Goal: Task Accomplishment & Management: Manage account settings

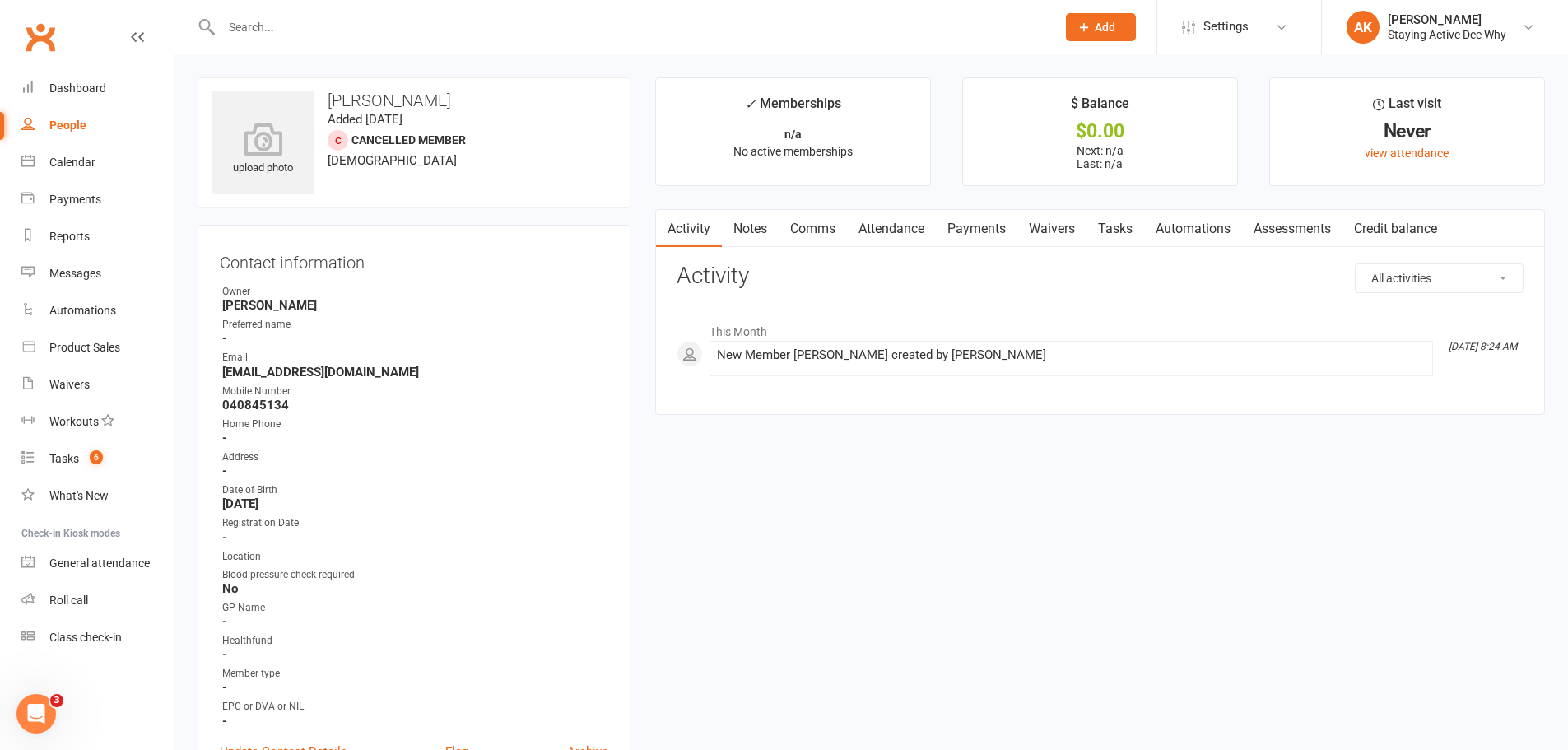
click at [1302, 220] on link "Assessments" at bounding box center [1292, 228] width 100 height 38
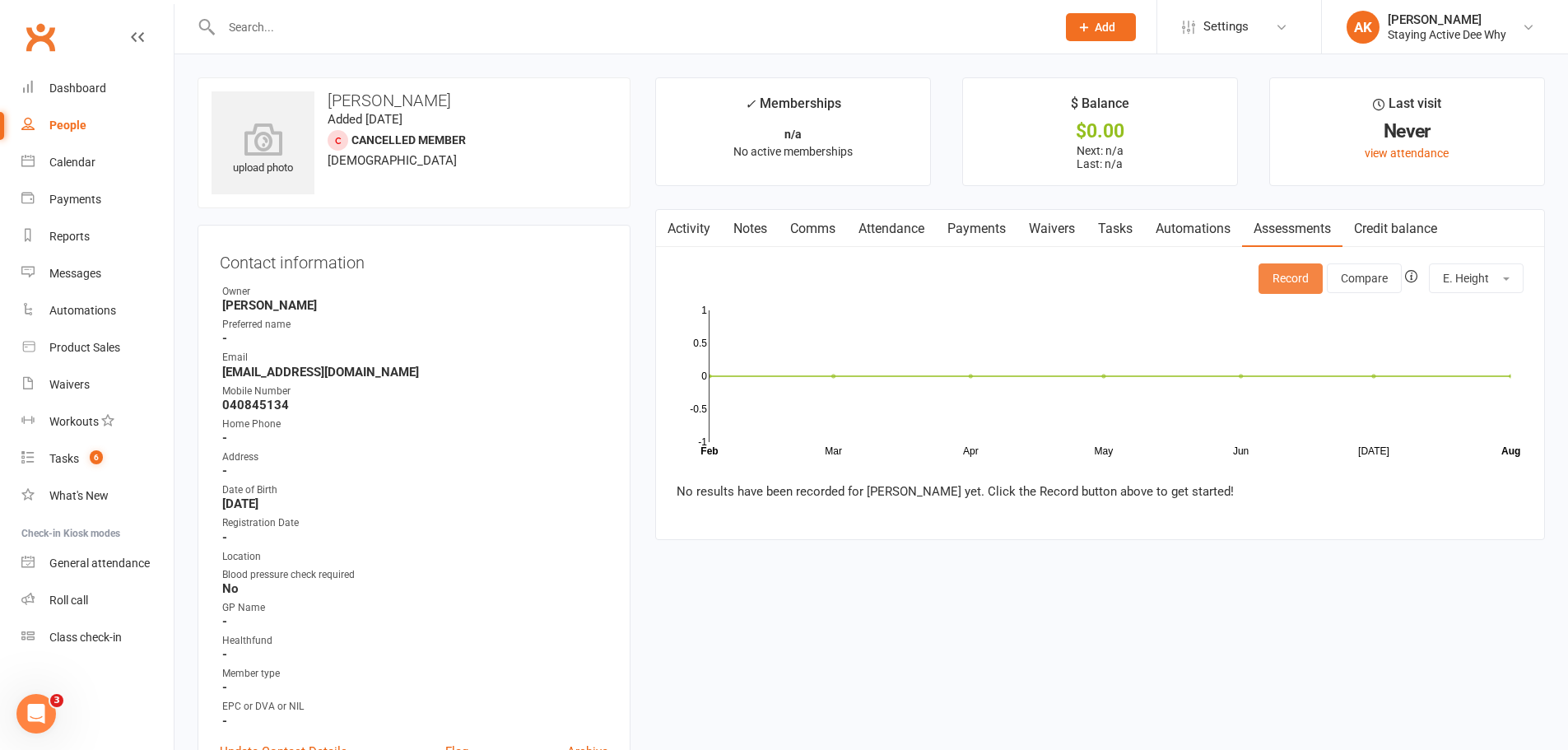
click at [1266, 264] on button "Record" at bounding box center [1291, 278] width 64 height 29
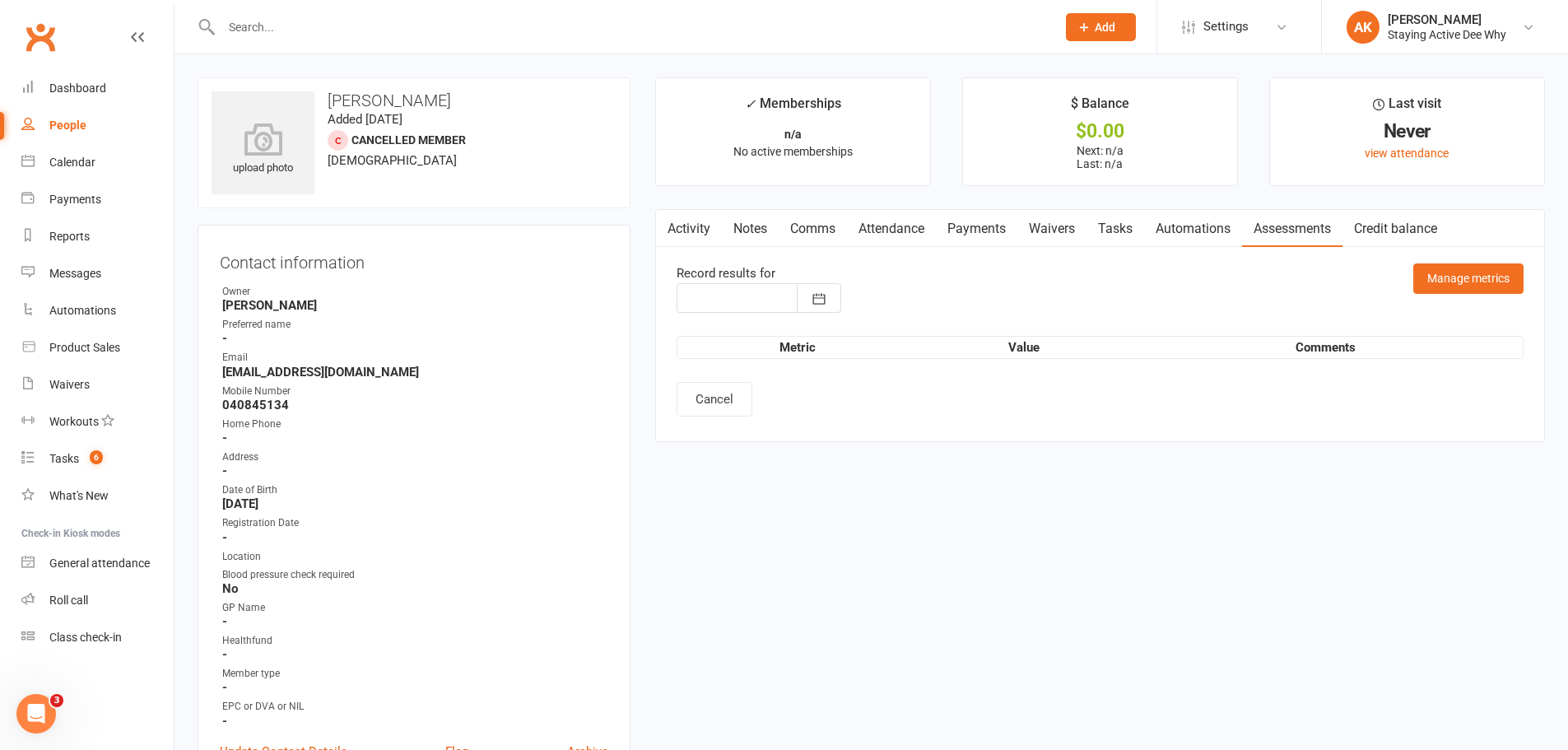
type input "[DATE]"
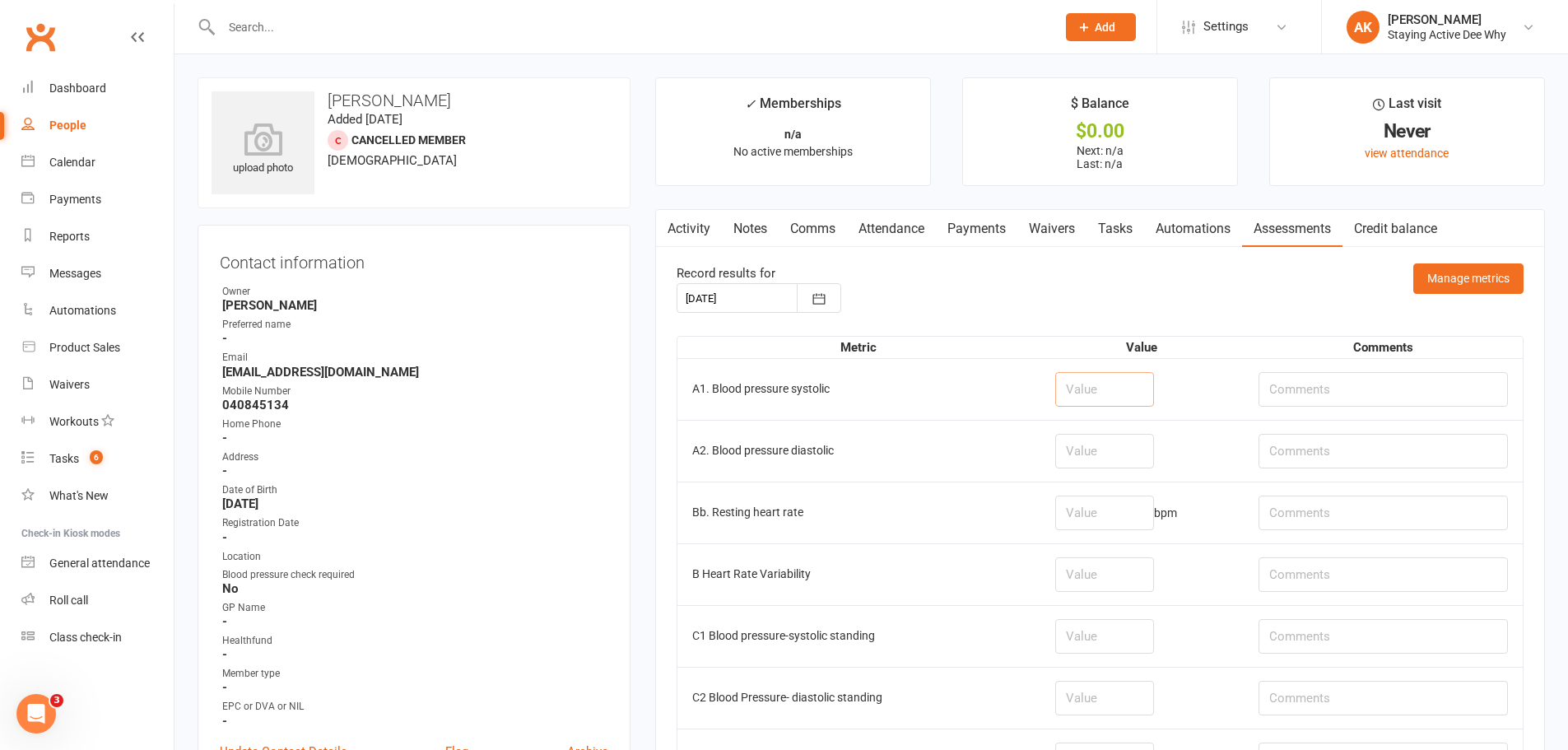
click at [1125, 384] on input "number" at bounding box center [1104, 389] width 98 height 34
type input "124"
type input "75"
type input "73"
click at [928, 381] on td "A1. Blood pressure systolic" at bounding box center [859, 388] width 363 height 61
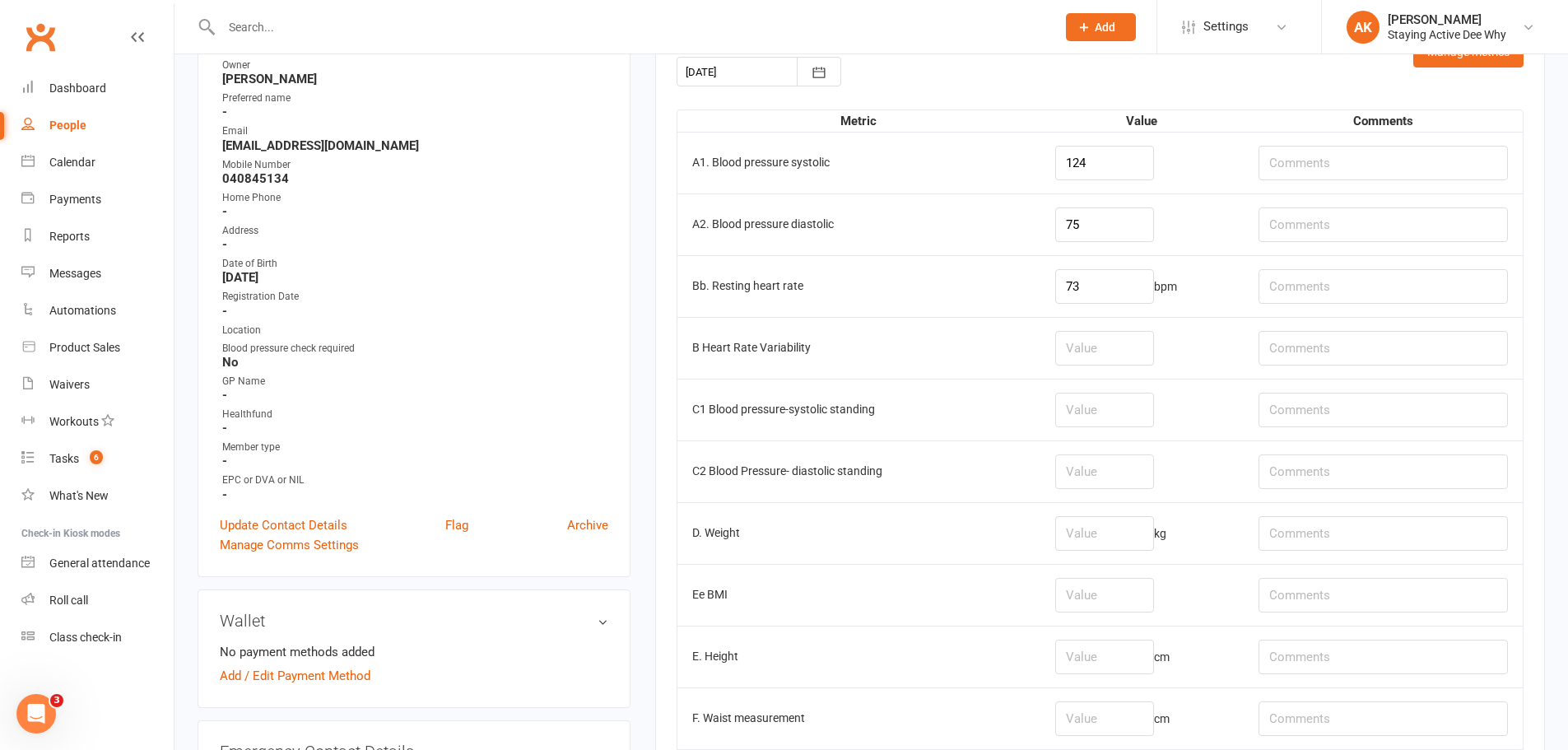
scroll to position [330, 0]
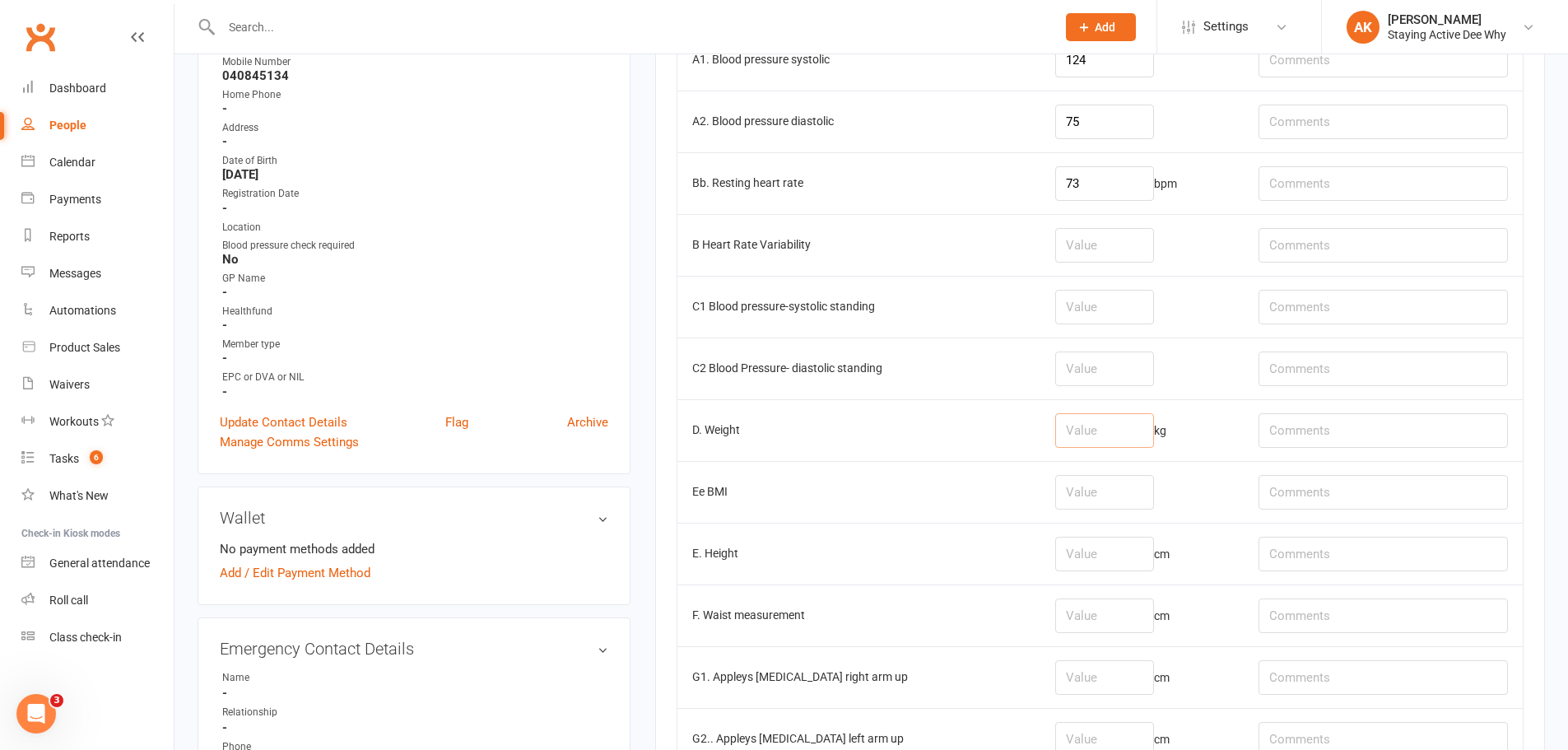
click at [1126, 422] on input "number" at bounding box center [1104, 430] width 98 height 34
type input "65.7"
type input "shoes on"
click at [1071, 573] on td "cm" at bounding box center [1142, 553] width 204 height 61
drag, startPoint x: 1075, startPoint y: 565, endPoint x: 1112, endPoint y: 494, distance: 80.1
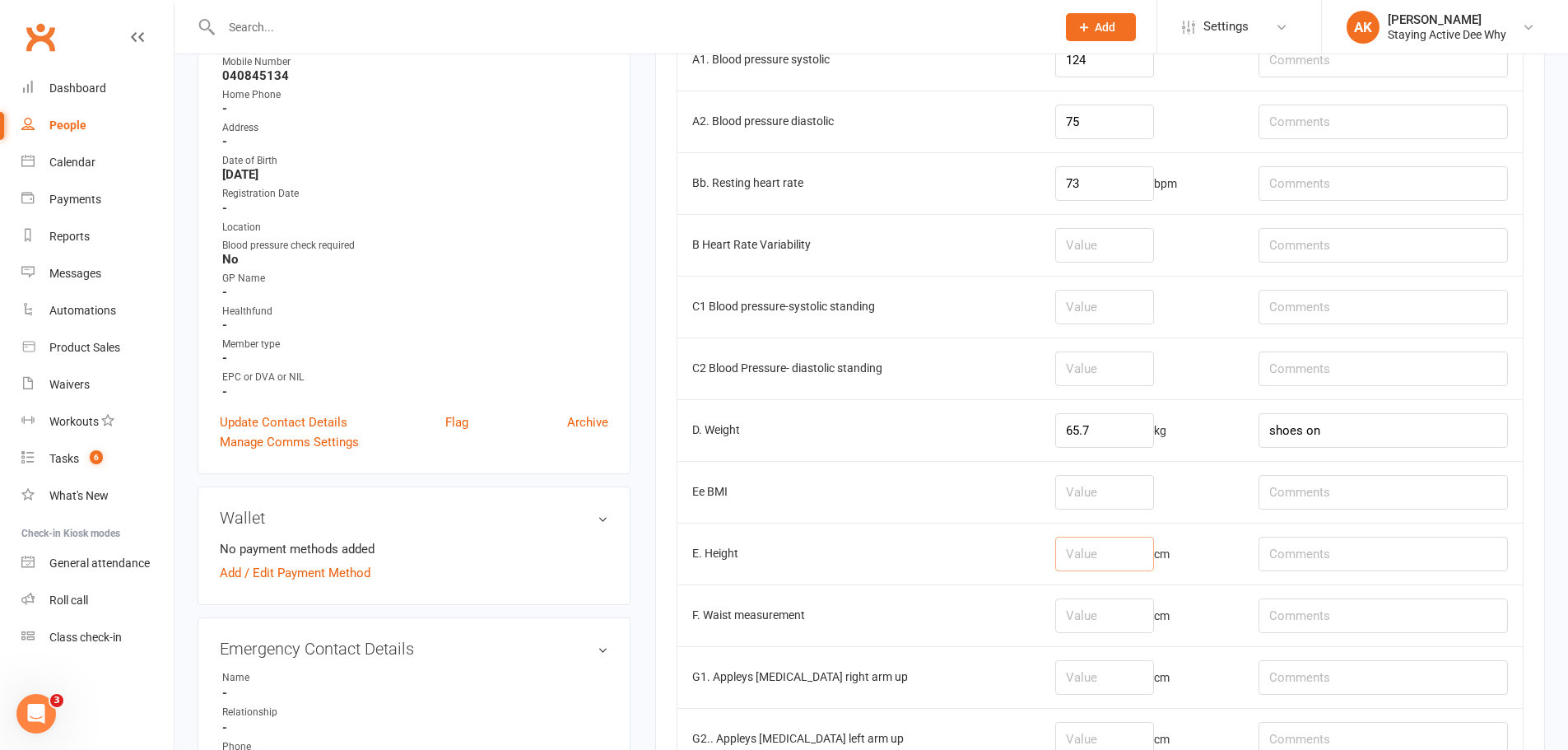
type input "154.5"
type input "shoes on"
click at [1091, 616] on input "number" at bounding box center [1104, 615] width 98 height 34
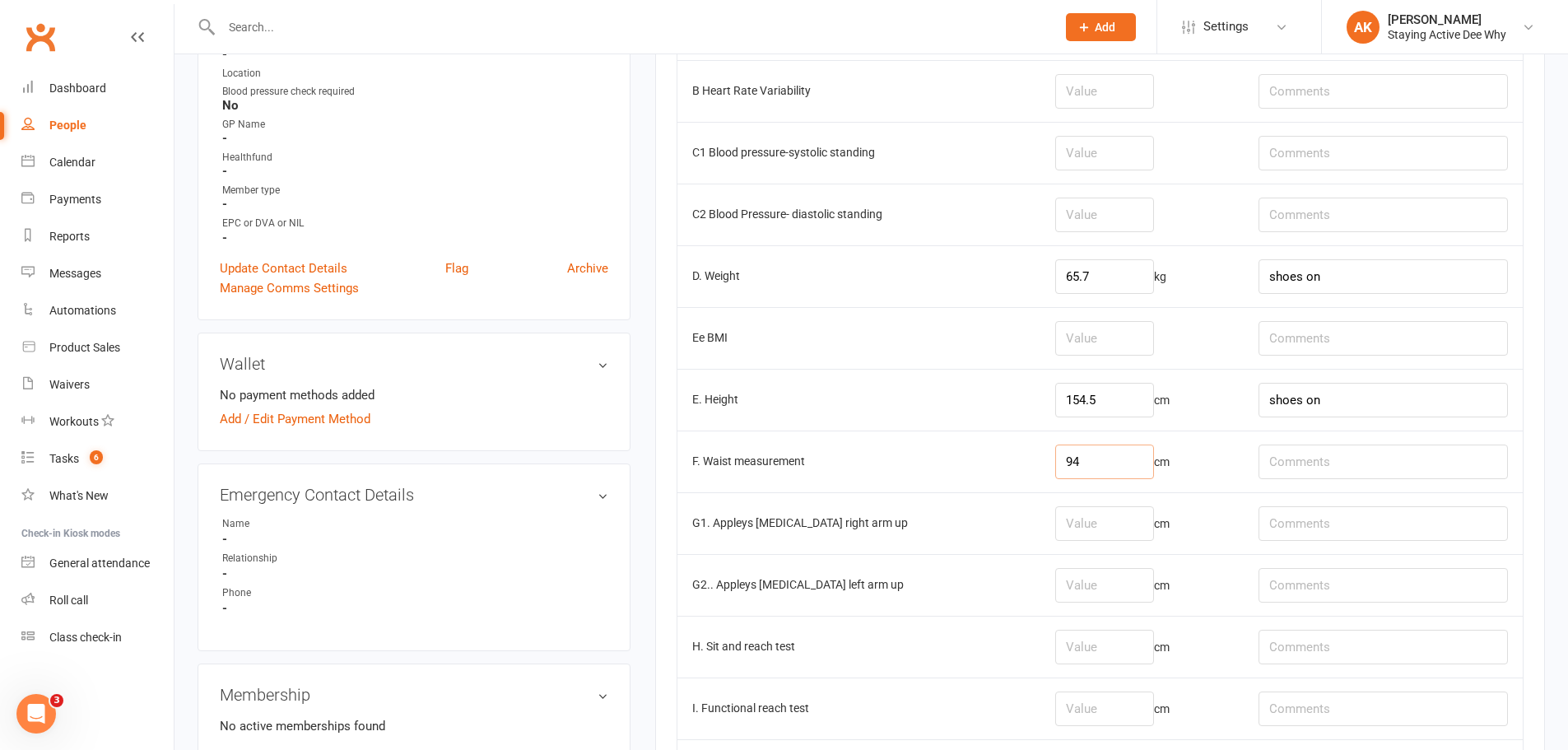
scroll to position [494, 0]
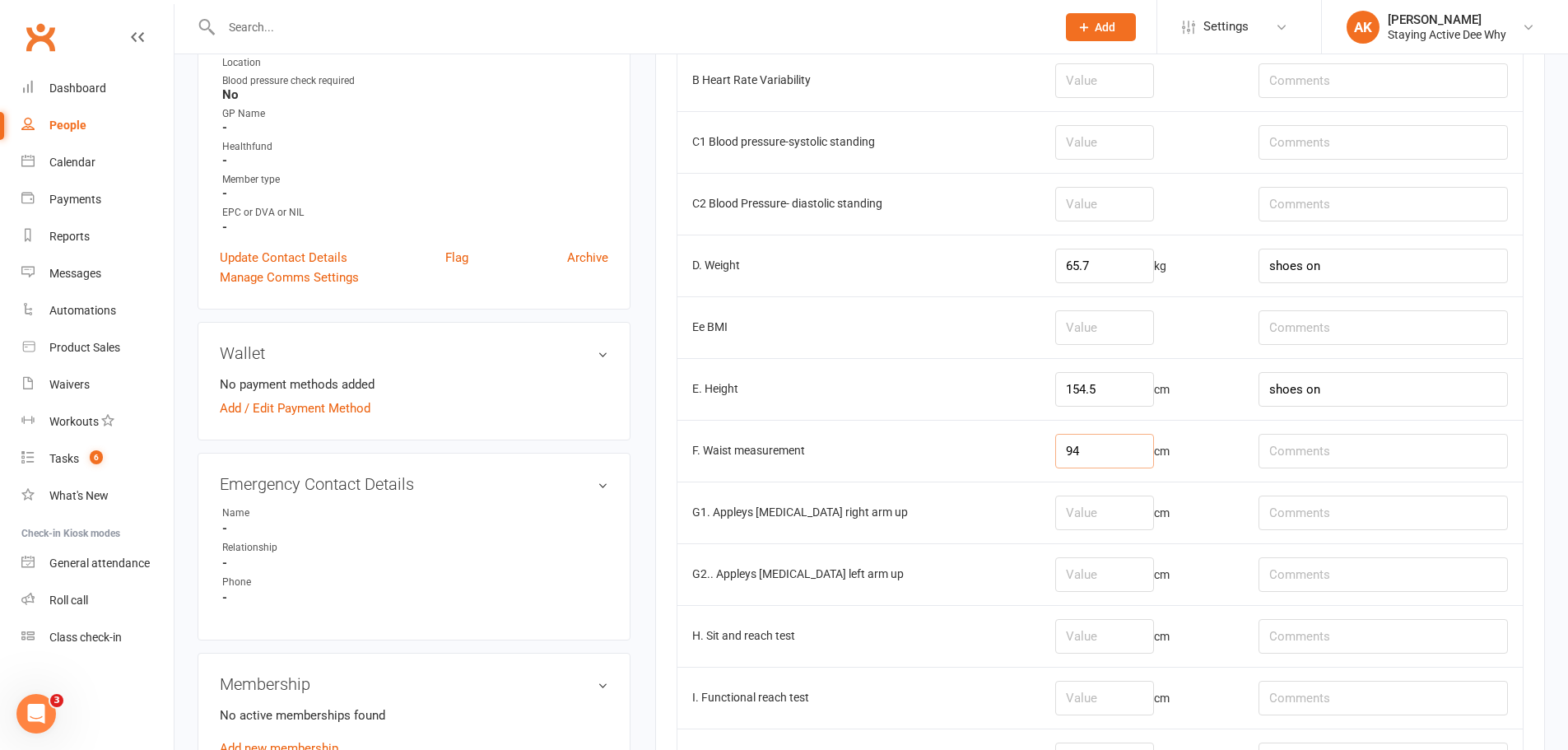
type input "94"
click at [1105, 511] on input "number" at bounding box center [1104, 512] width 98 height 34
type input "-24"
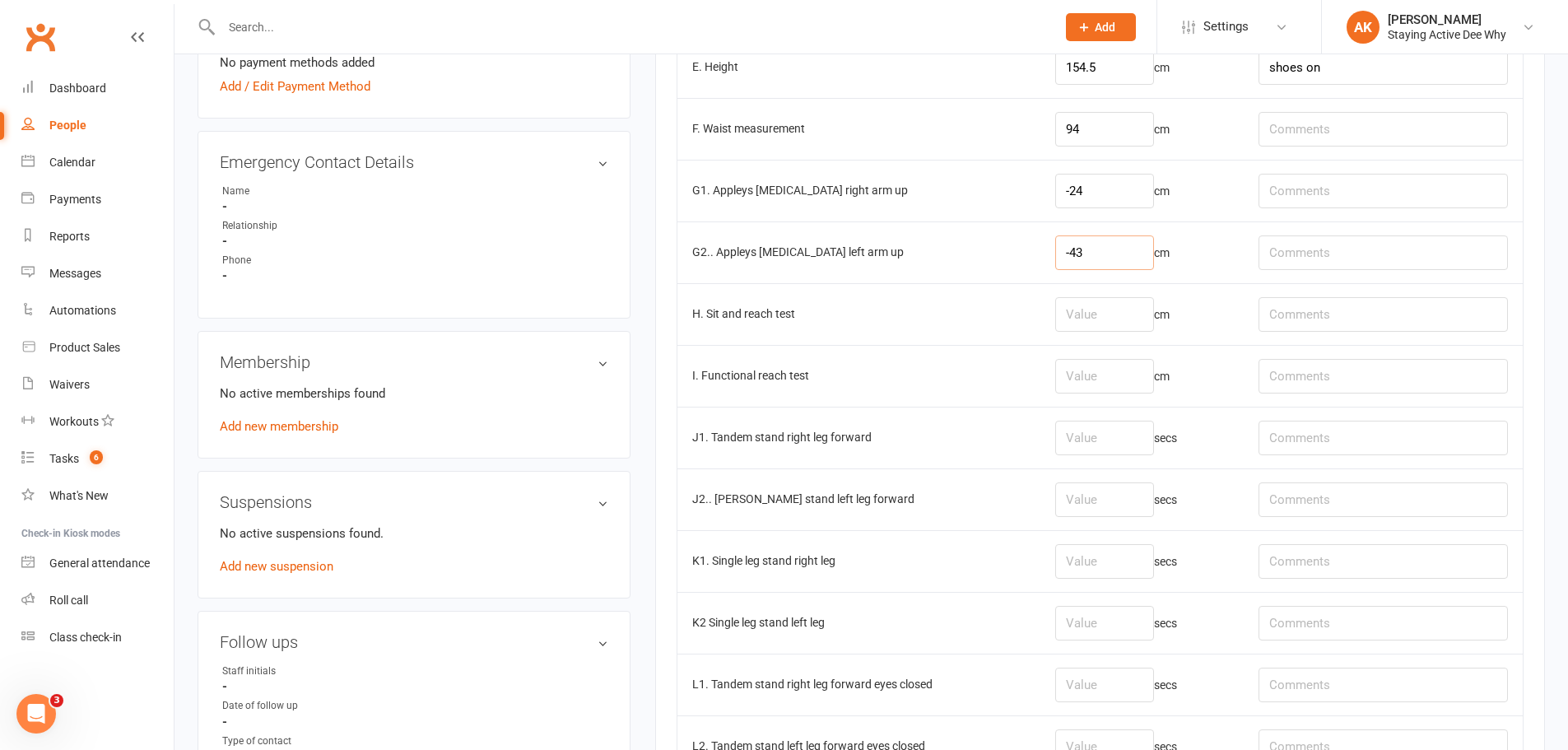
scroll to position [823, 0]
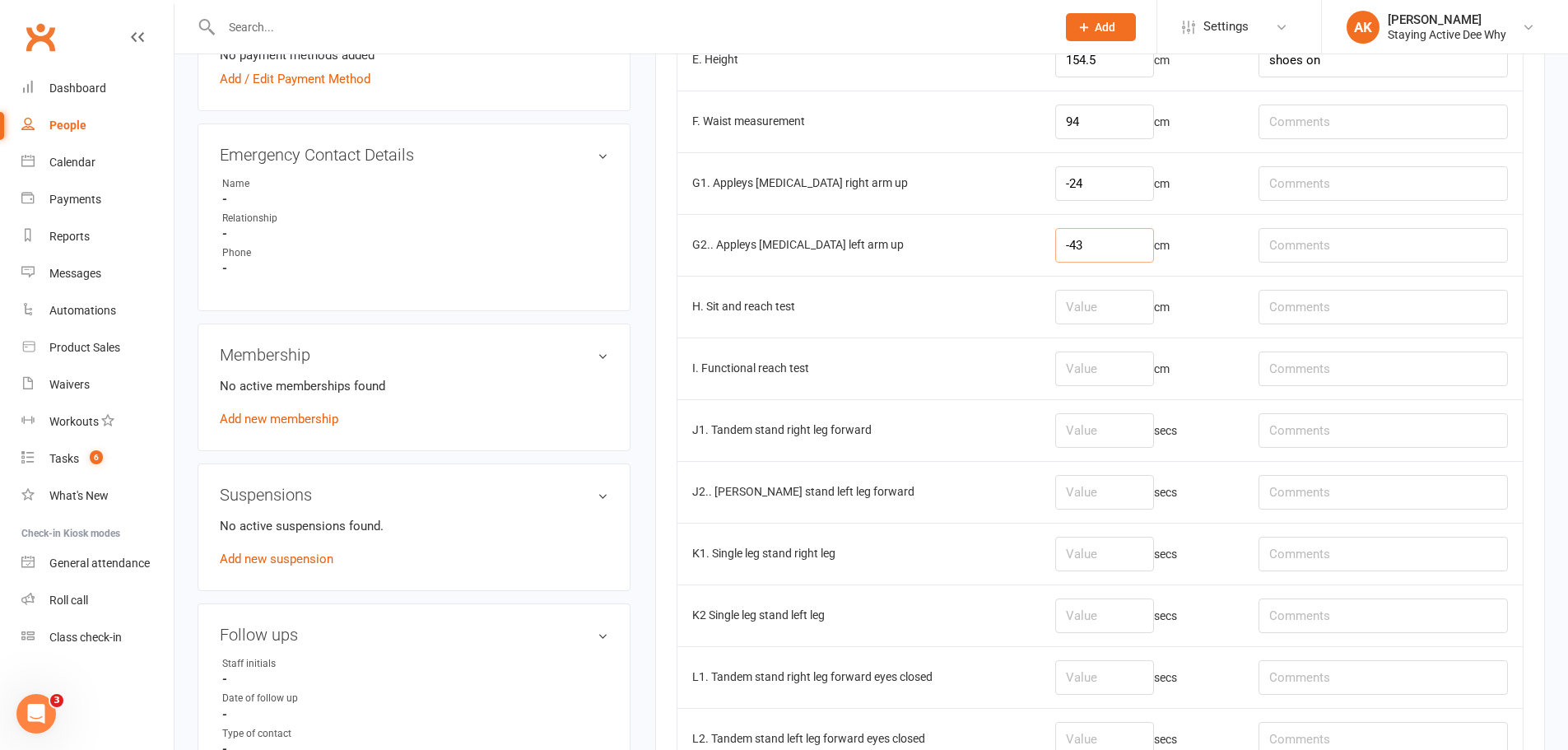
type input "-43"
click at [1081, 444] on input "number" at bounding box center [1104, 430] width 98 height 34
type input "30"
click at [1083, 473] on td "secs" at bounding box center [1142, 492] width 204 height 61
click at [1085, 473] on td "secs" at bounding box center [1142, 492] width 204 height 61
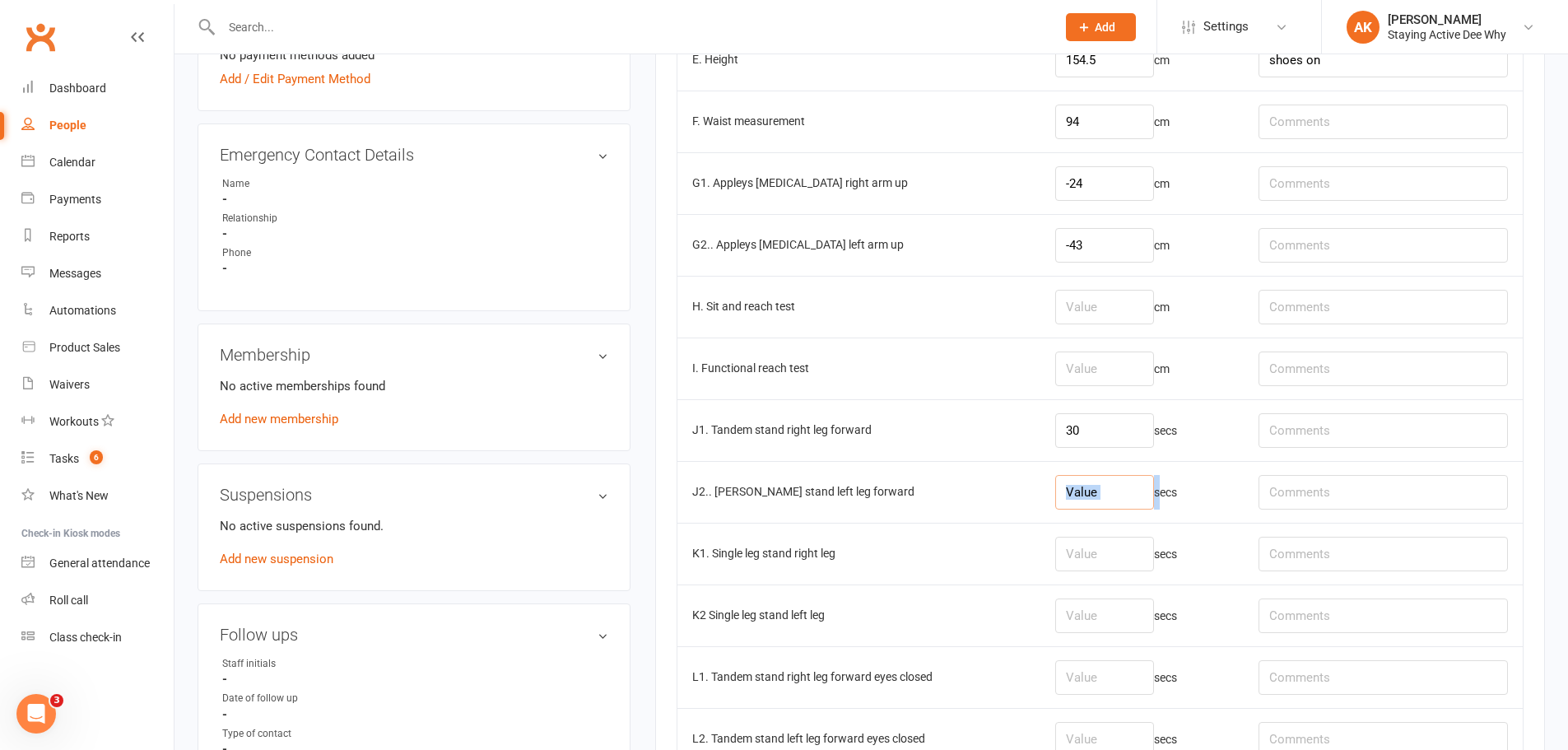
click at [1085, 493] on input "number" at bounding box center [1104, 492] width 98 height 34
type input "30"
click at [1139, 570] on input "number" at bounding box center [1104, 553] width 98 height 34
type input "30"
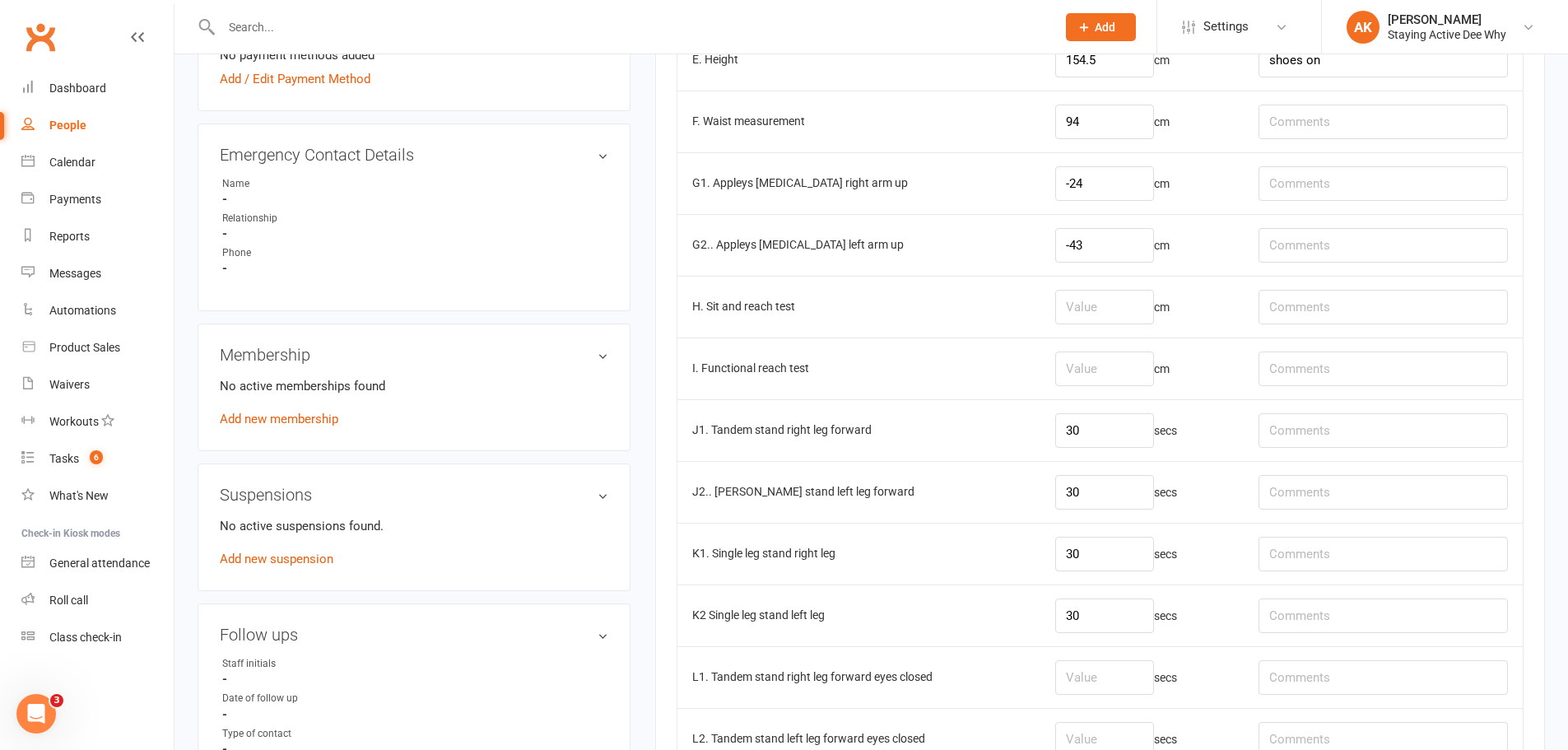
click at [784, 521] on td "J2.. [PERSON_NAME] stand left leg forward" at bounding box center [859, 492] width 363 height 61
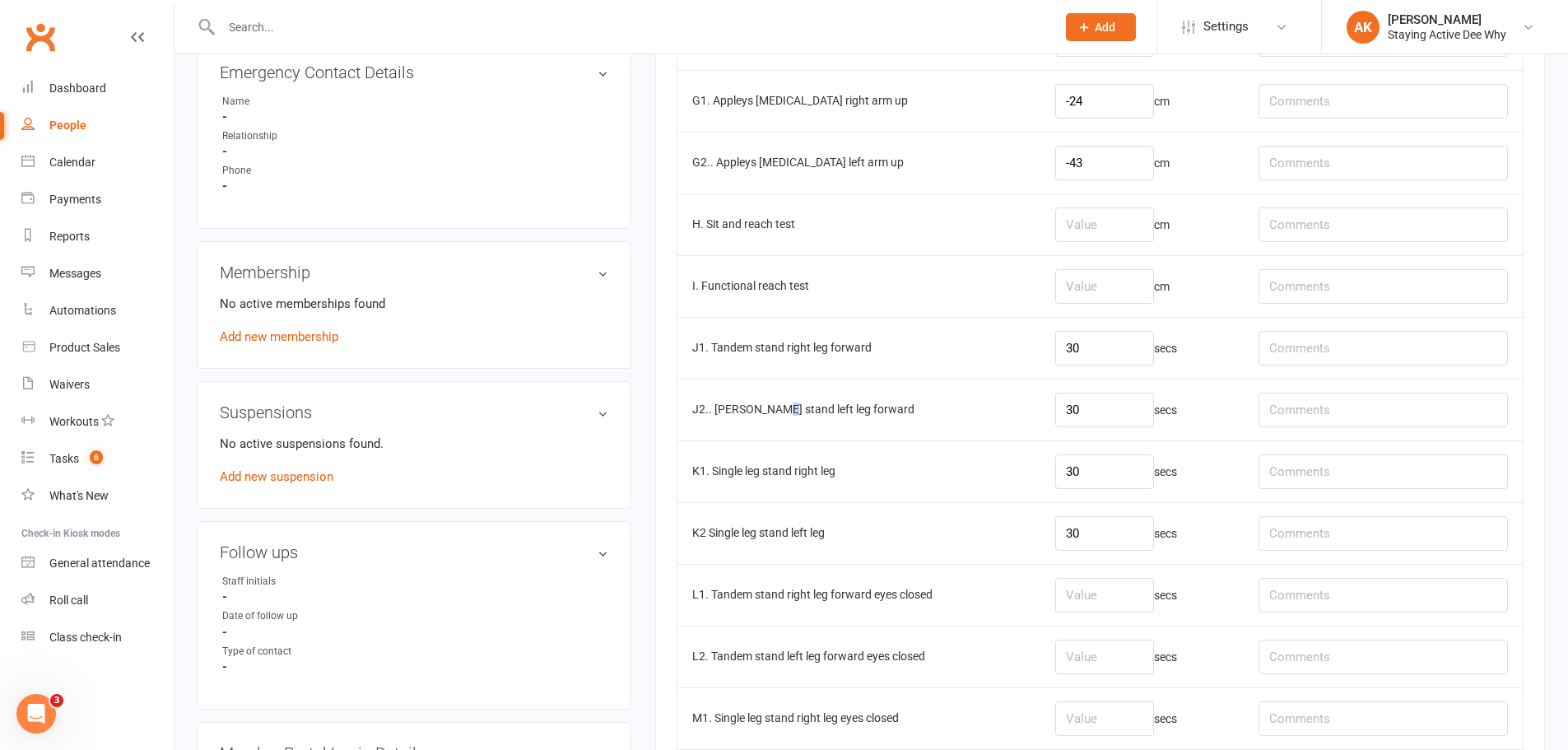
click at [781, 436] on td "J2.. [PERSON_NAME] stand left leg forward" at bounding box center [859, 409] width 363 height 61
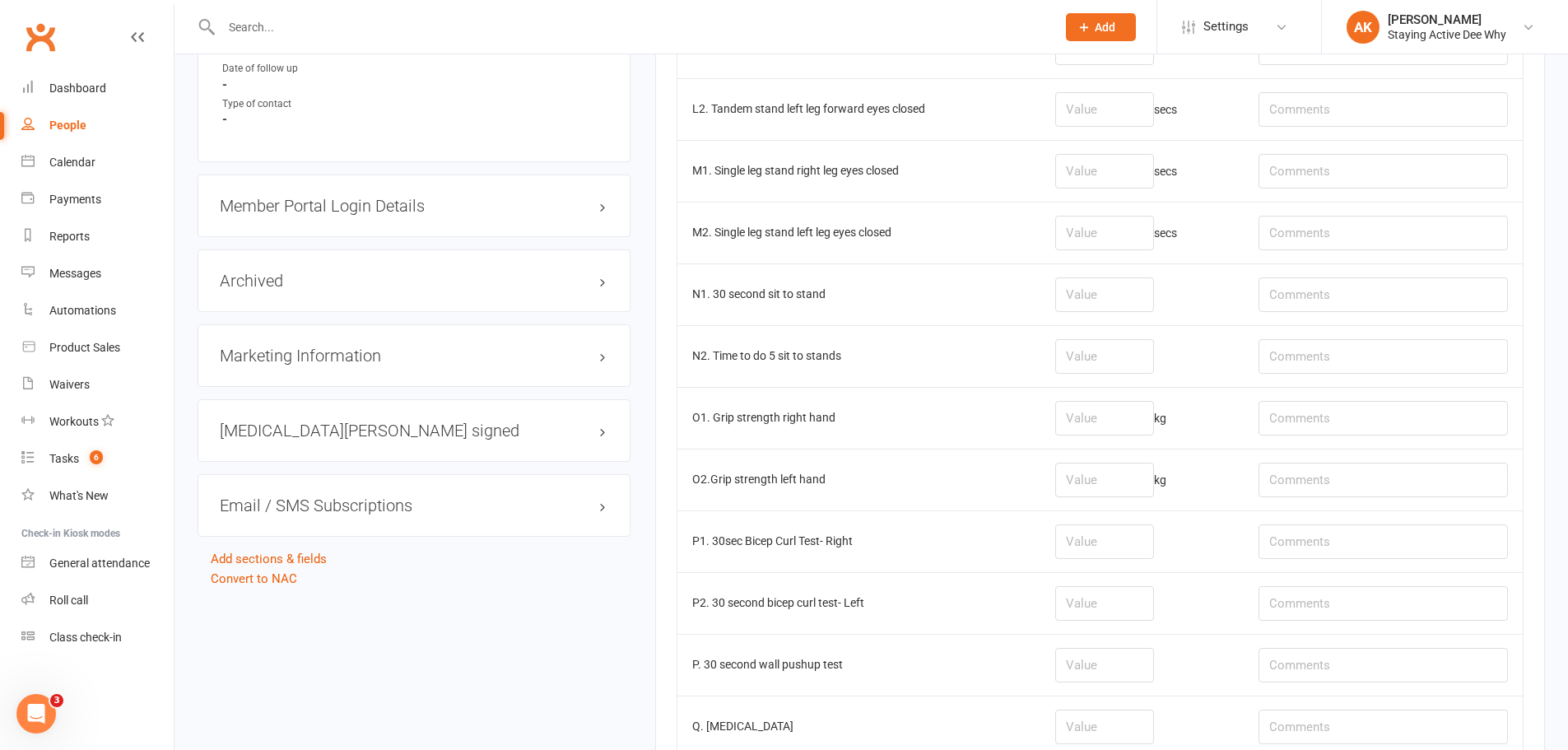
scroll to position [1482, 0]
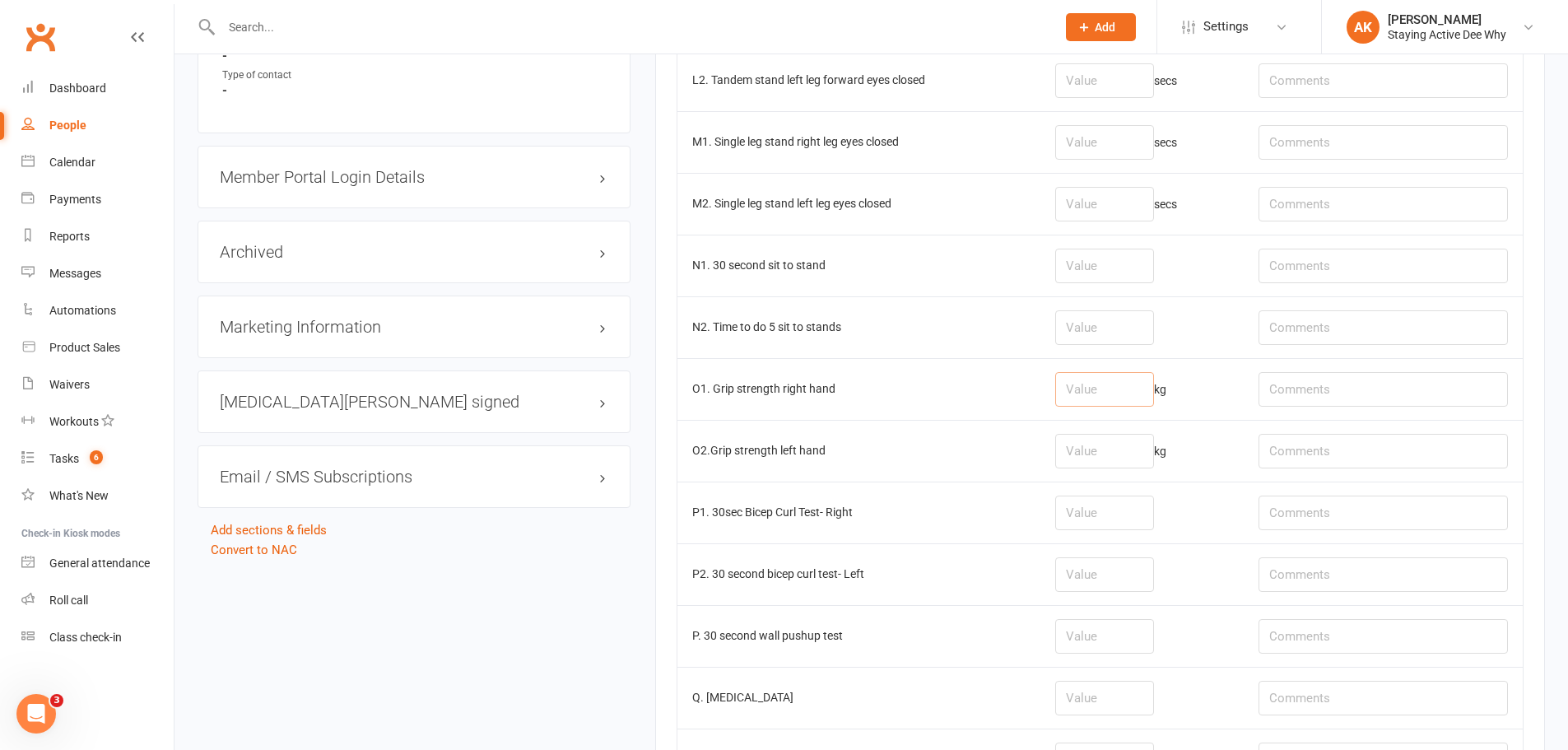
click at [1138, 399] on input "number" at bounding box center [1104, 389] width 98 height 34
type input "13.8"
click at [1128, 431] on td "kg" at bounding box center [1142, 451] width 204 height 61
click at [1120, 440] on input "number" at bounding box center [1104, 451] width 98 height 34
type input "12.7"
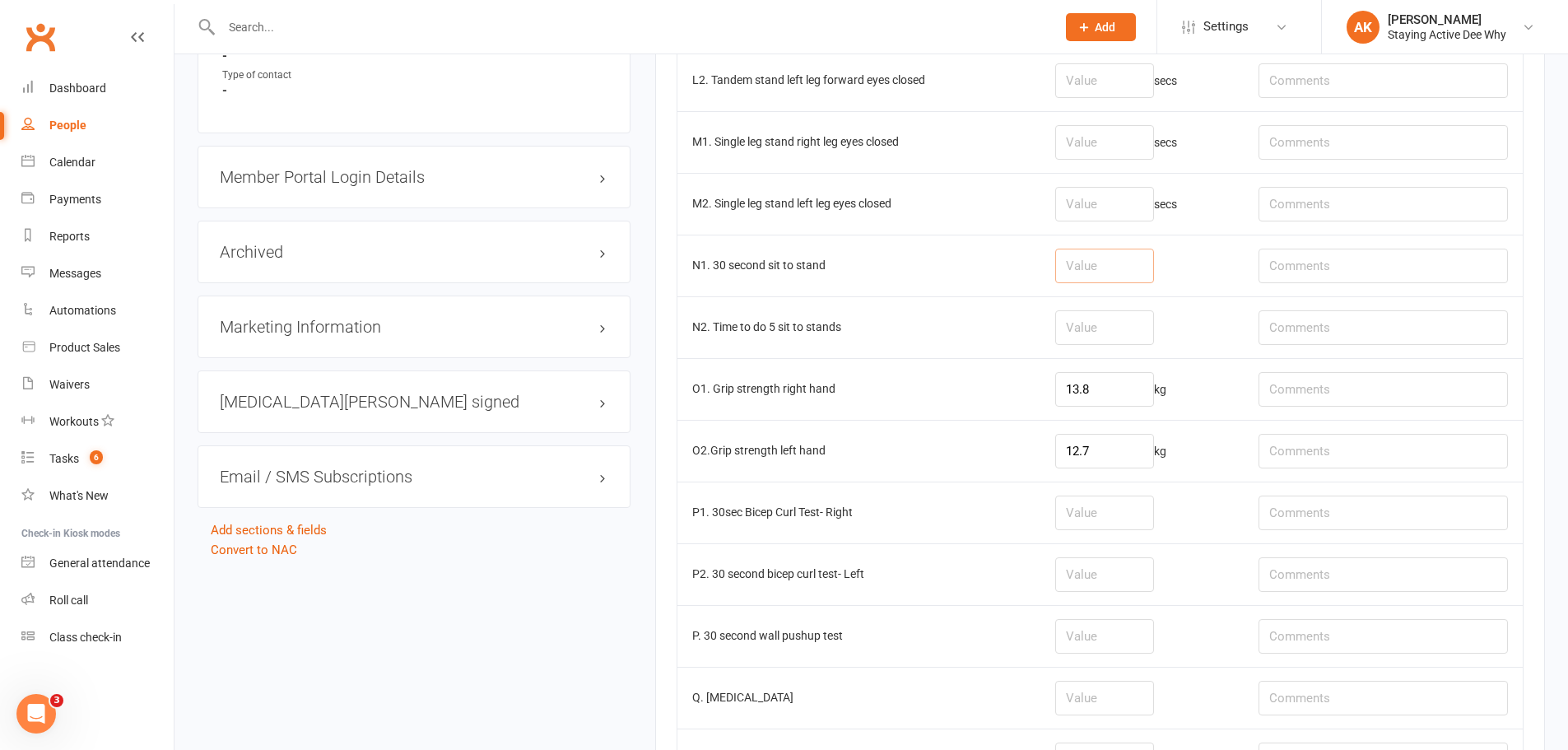
click at [1093, 276] on input "number" at bounding box center [1104, 265] width 98 height 34
type input "10"
type input "RPE"
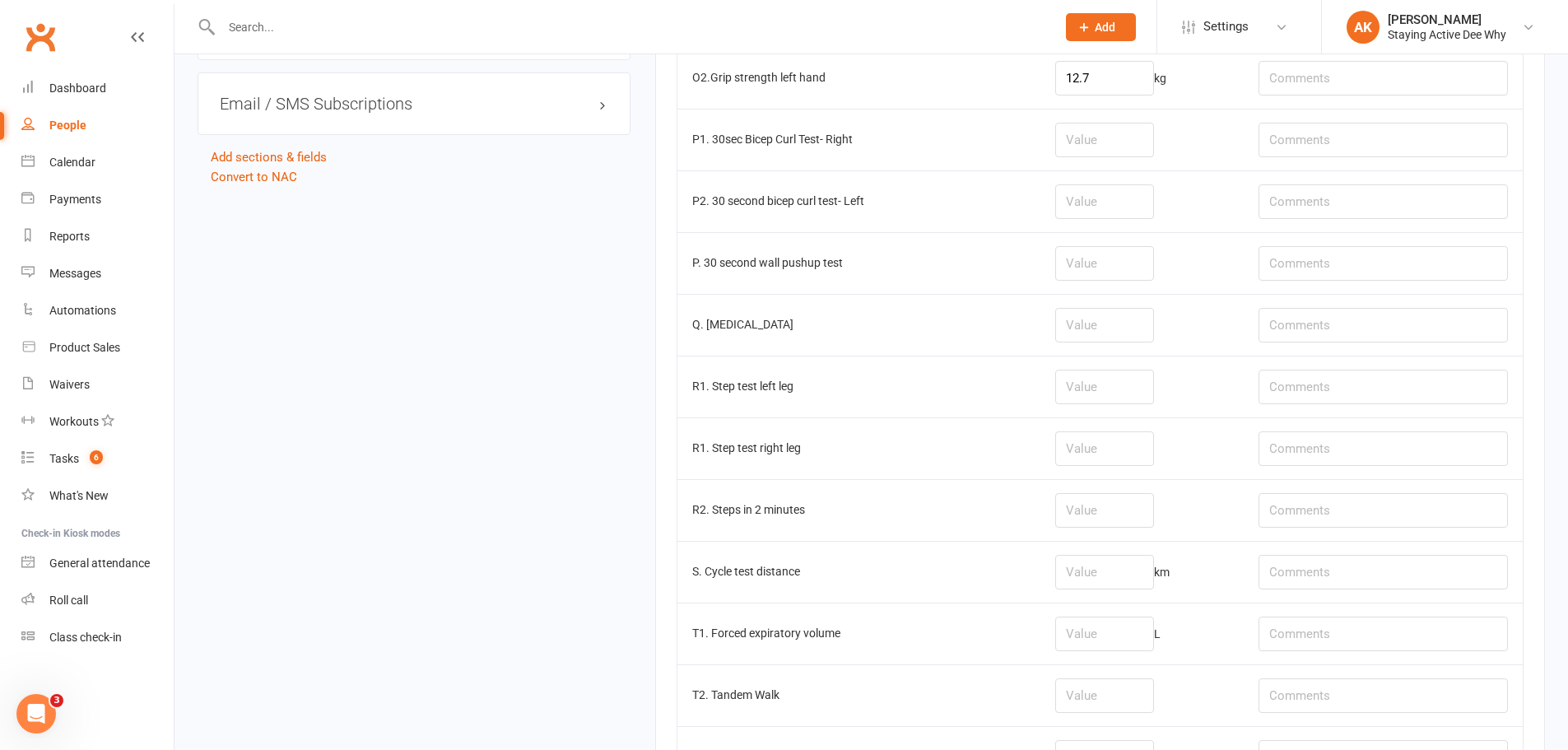
scroll to position [1894, 0]
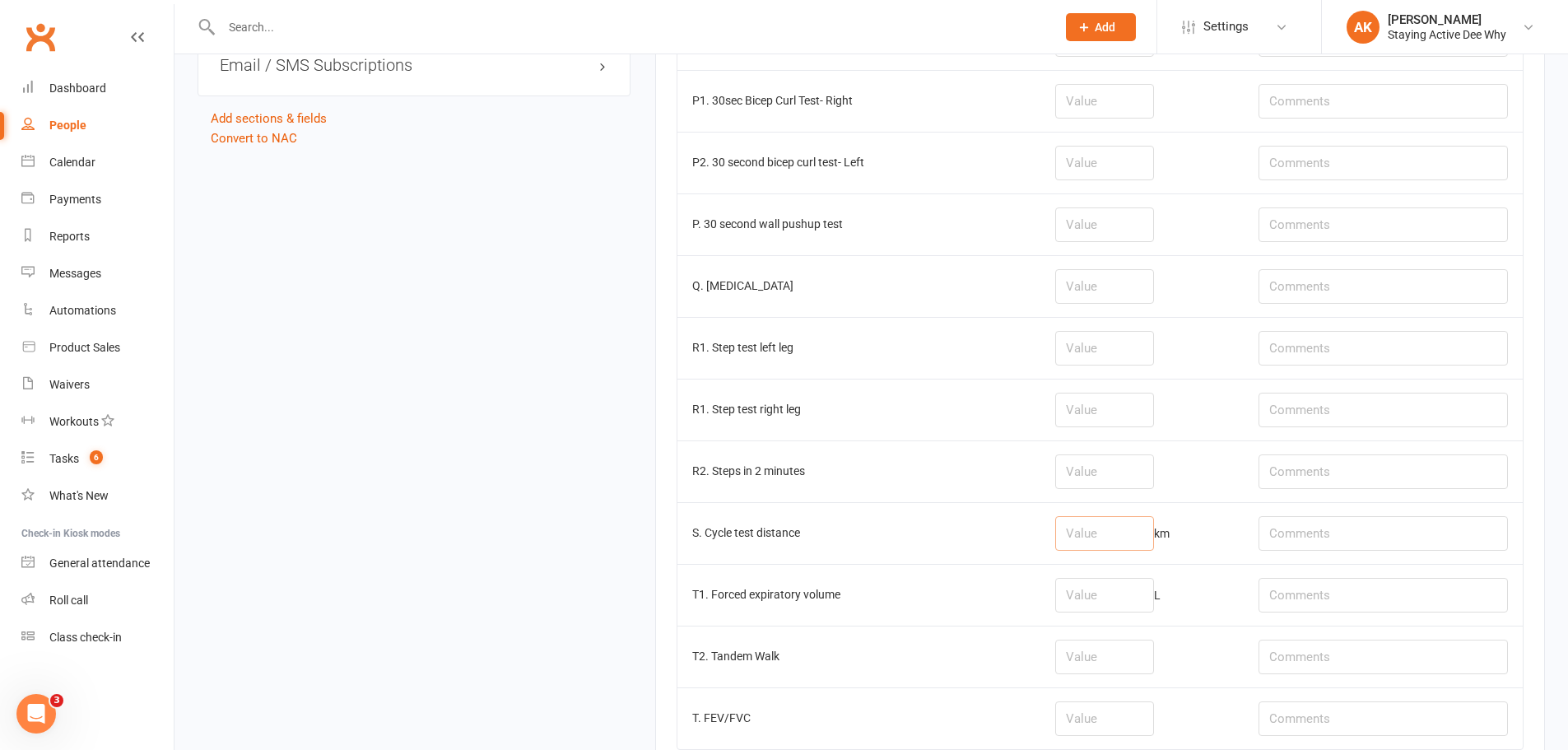
click at [1145, 540] on input "number" at bounding box center [1104, 533] width 98 height 34
type input "0.41"
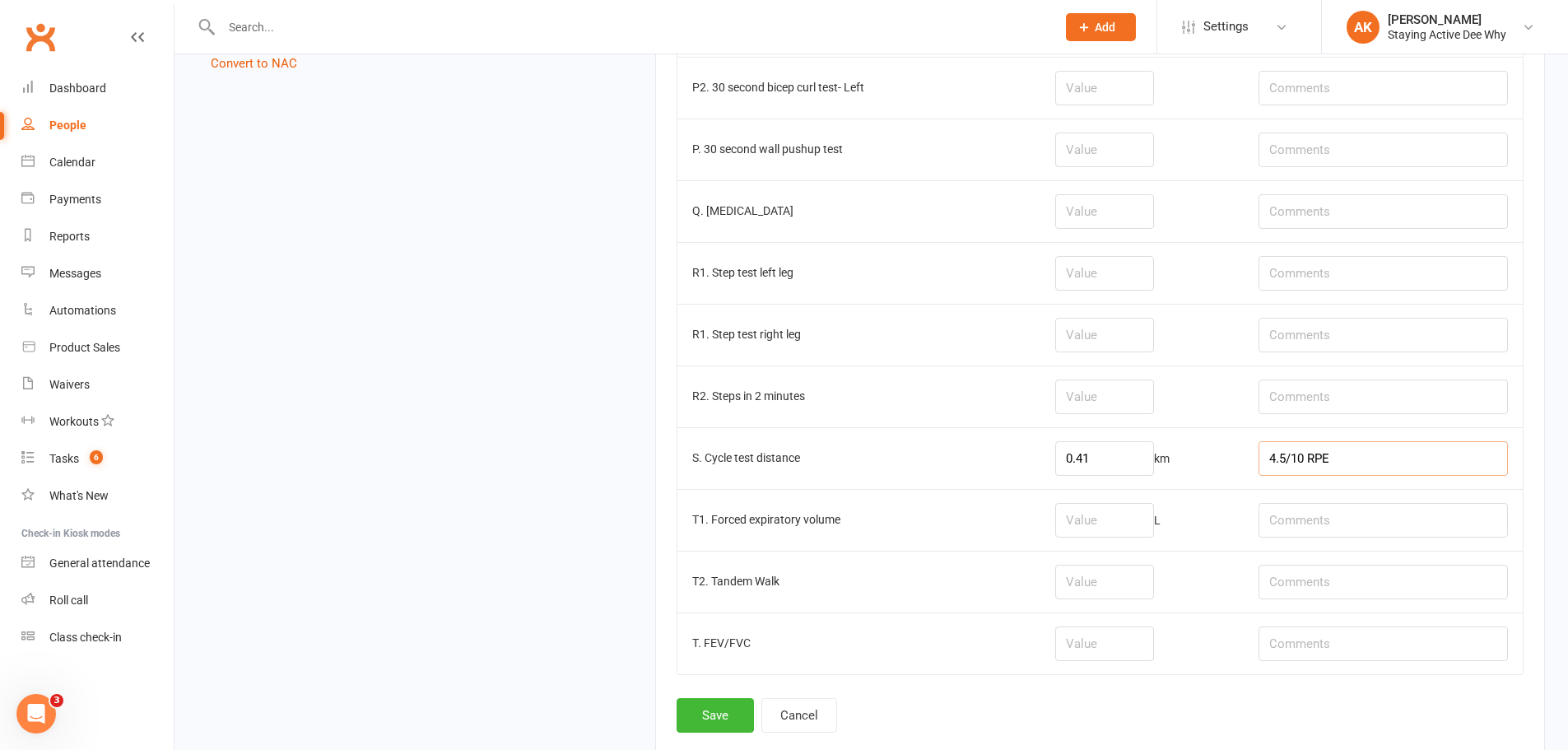
scroll to position [2081, 0]
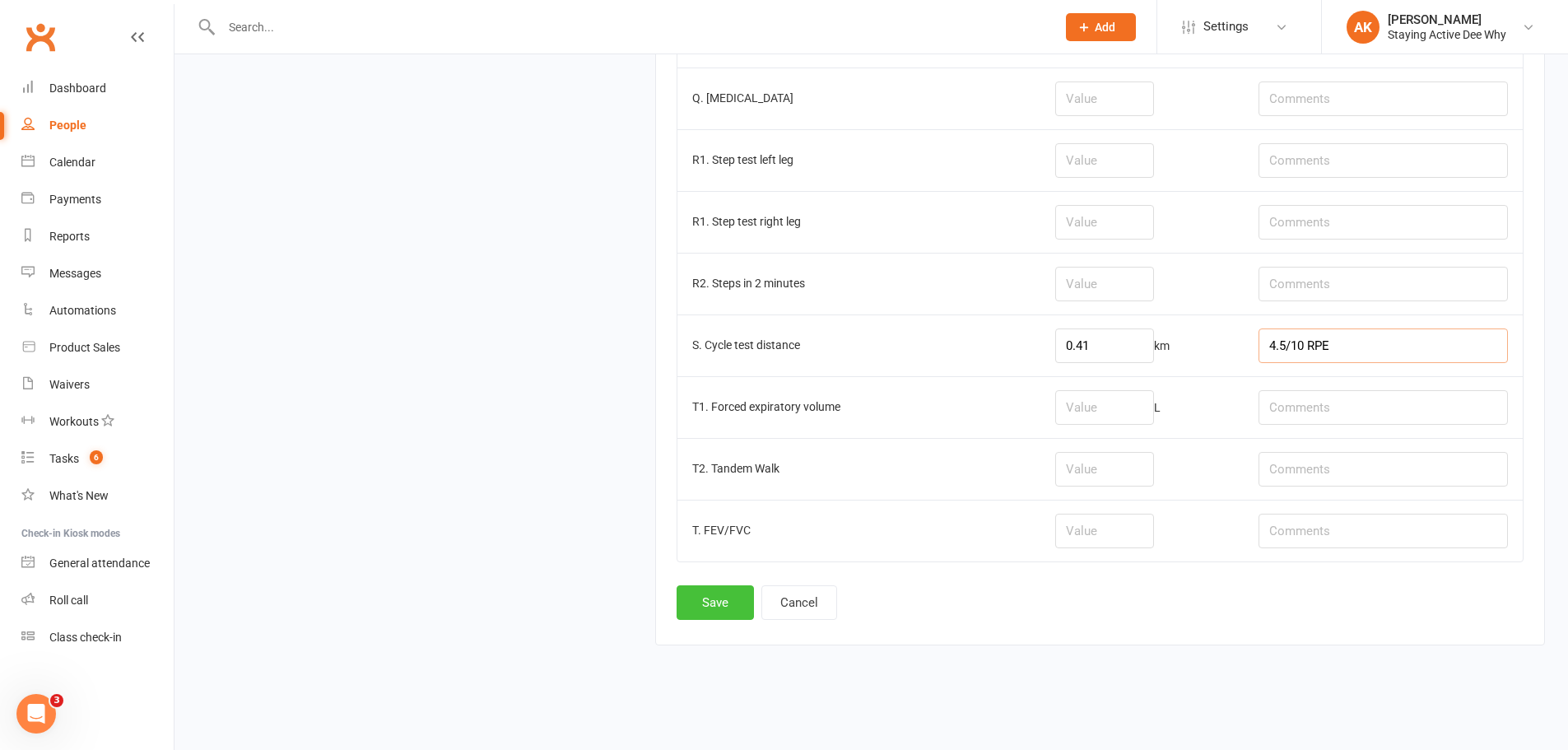
type input "4.5/10 RPE"
click at [699, 607] on button "Save" at bounding box center [715, 602] width 77 height 34
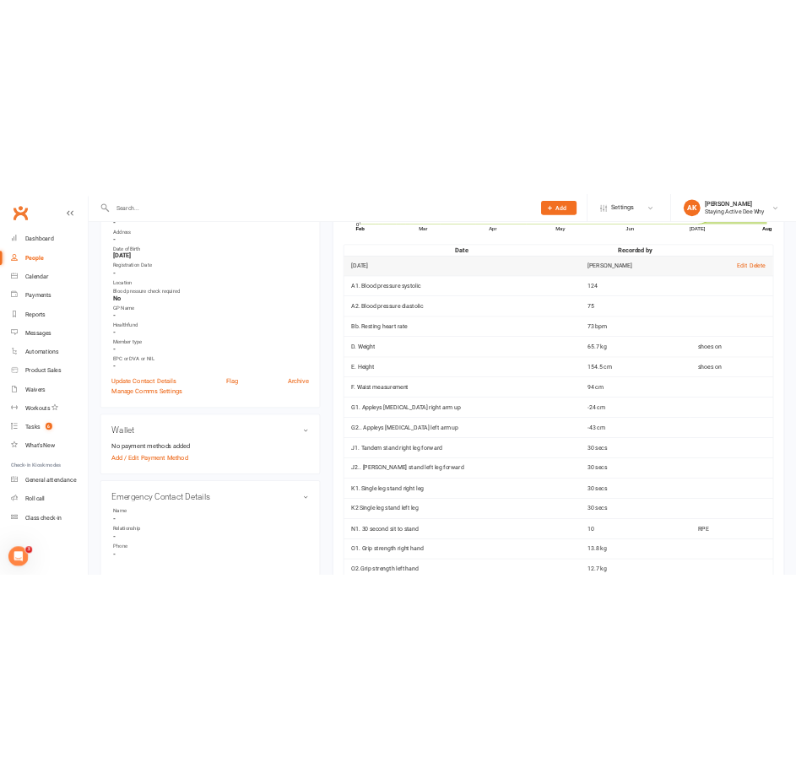
scroll to position [422, 0]
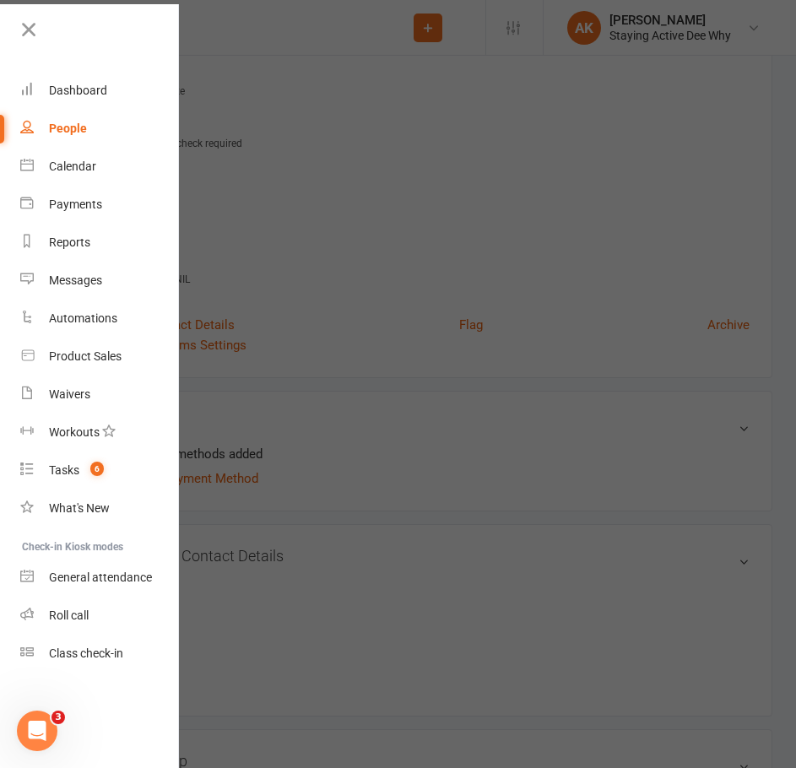
click at [474, 398] on div at bounding box center [398, 384] width 796 height 768
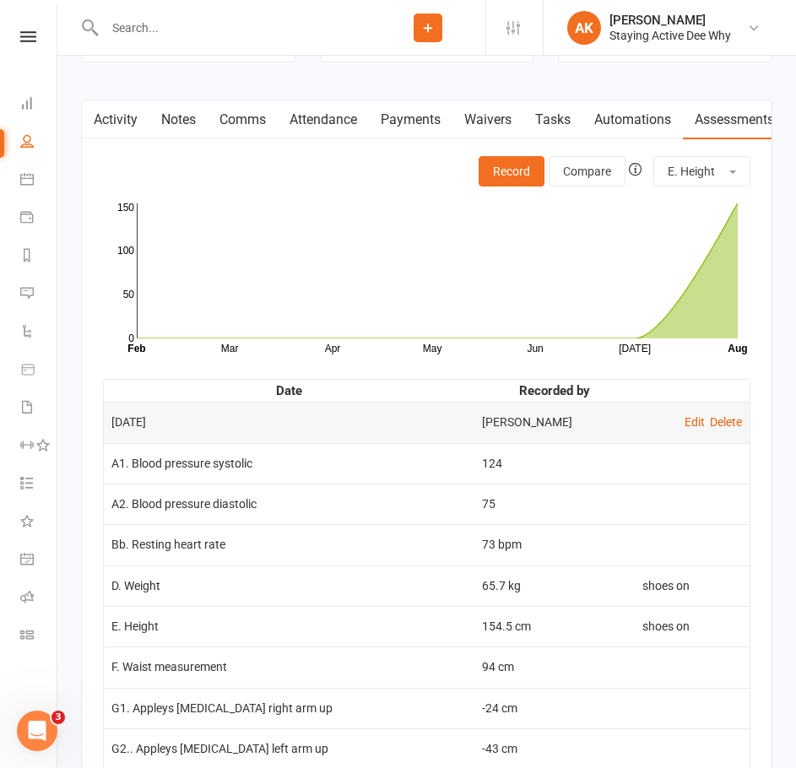
scroll to position [2364, 0]
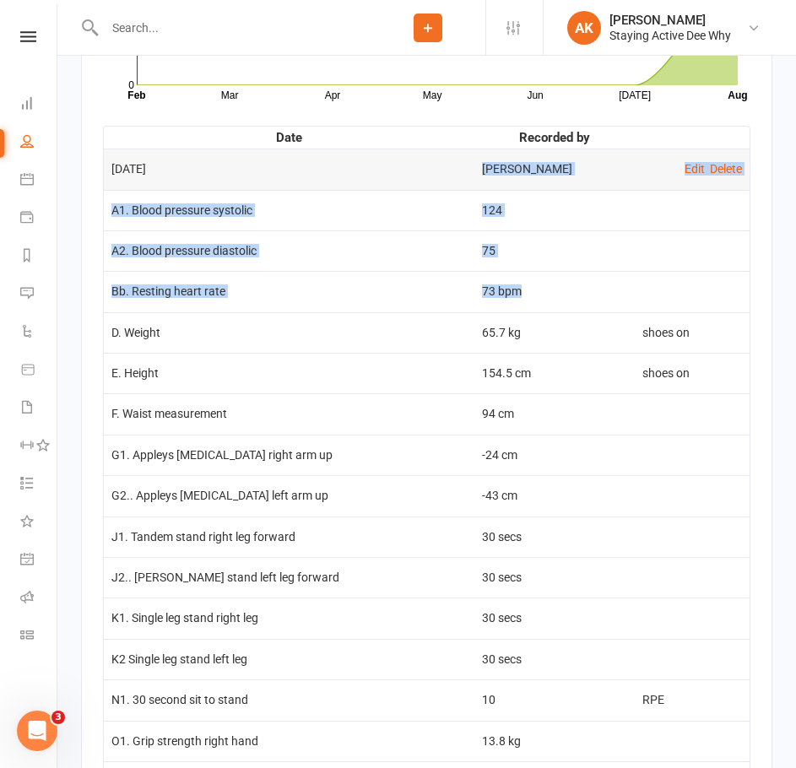
drag, startPoint x: 471, startPoint y: 195, endPoint x: 520, endPoint y: 315, distance: 129.5
click at [520, 315] on tbody "[DATE] [PERSON_NAME] Edit Delete A1. Blood pressure systolic 124 A2. Blood pres…" at bounding box center [427, 496] width 646 height 695
click at [520, 312] on td "73 bpm" at bounding box center [554, 291] width 160 height 41
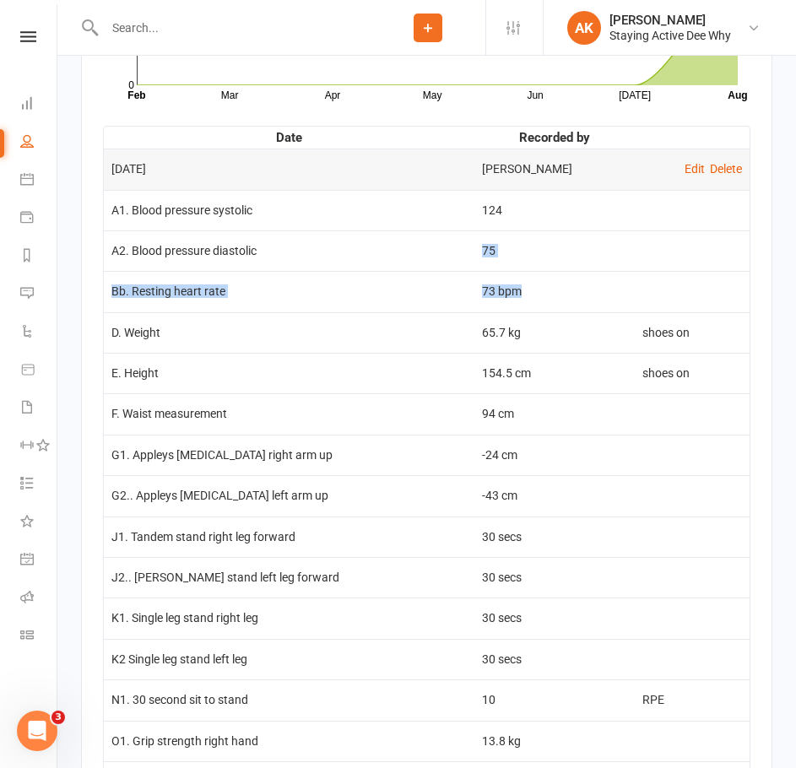
drag, startPoint x: 520, startPoint y: 315, endPoint x: 450, endPoint y: 242, distance: 100.9
click at [450, 242] on tbody "[DATE] [PERSON_NAME] Edit Delete A1. Blood pressure systolic 124 A2. Blood pres…" at bounding box center [427, 496] width 646 height 695
click at [449, 242] on td "A2. Blood pressure diastolic" at bounding box center [289, 250] width 371 height 41
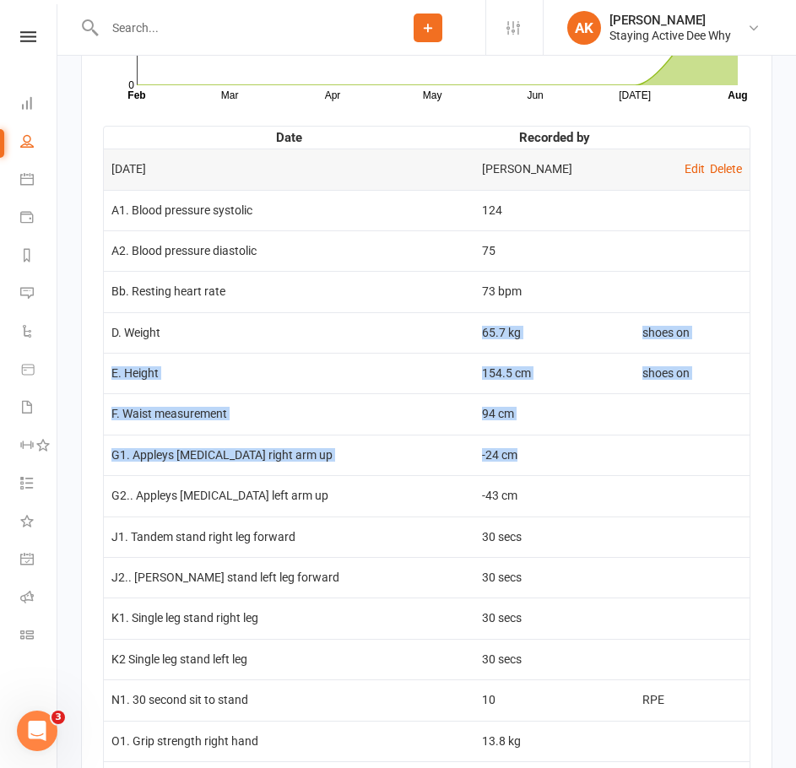
drag, startPoint x: 405, startPoint y: 328, endPoint x: 557, endPoint y: 452, distance: 195.7
click at [557, 452] on tbody "[DATE] [PERSON_NAME] Edit Delete A1. Blood pressure systolic 124 A2. Blood pres…" at bounding box center [427, 496] width 646 height 695
click at [557, 452] on td "-24 cm" at bounding box center [554, 455] width 160 height 41
drag, startPoint x: 520, startPoint y: 382, endPoint x: 490, endPoint y: 323, distance: 65.7
click at [490, 323] on tbody "[DATE] [PERSON_NAME] Edit Delete A1. Blood pressure systolic 124 A2. Blood pres…" at bounding box center [427, 496] width 646 height 695
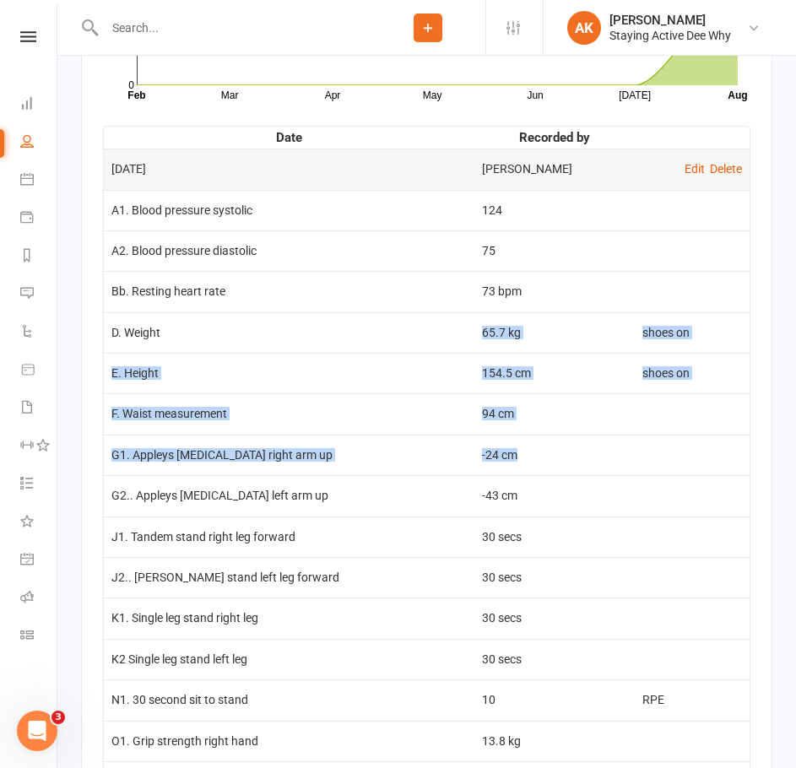
click at [490, 323] on td "65.7 kg" at bounding box center [554, 332] width 160 height 41
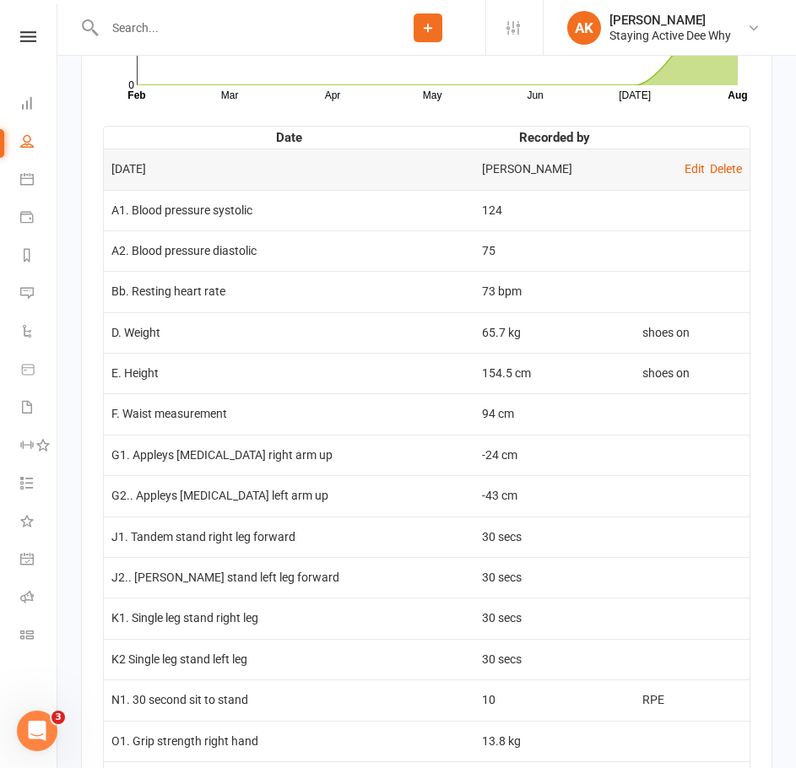
scroll to position [2448, 0]
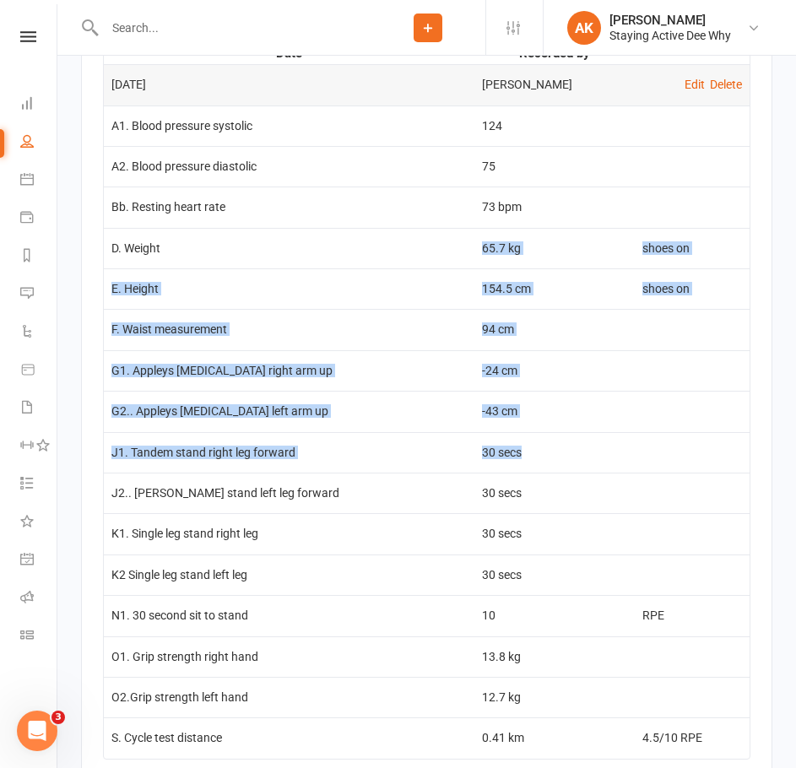
drag, startPoint x: 465, startPoint y: 261, endPoint x: 536, endPoint y: 458, distance: 209.9
click at [536, 458] on tbody "[DATE] [PERSON_NAME] Edit Delete A1. Blood pressure systolic 124 A2. Blood pres…" at bounding box center [427, 411] width 646 height 695
click at [536, 458] on td "30 secs" at bounding box center [554, 452] width 160 height 41
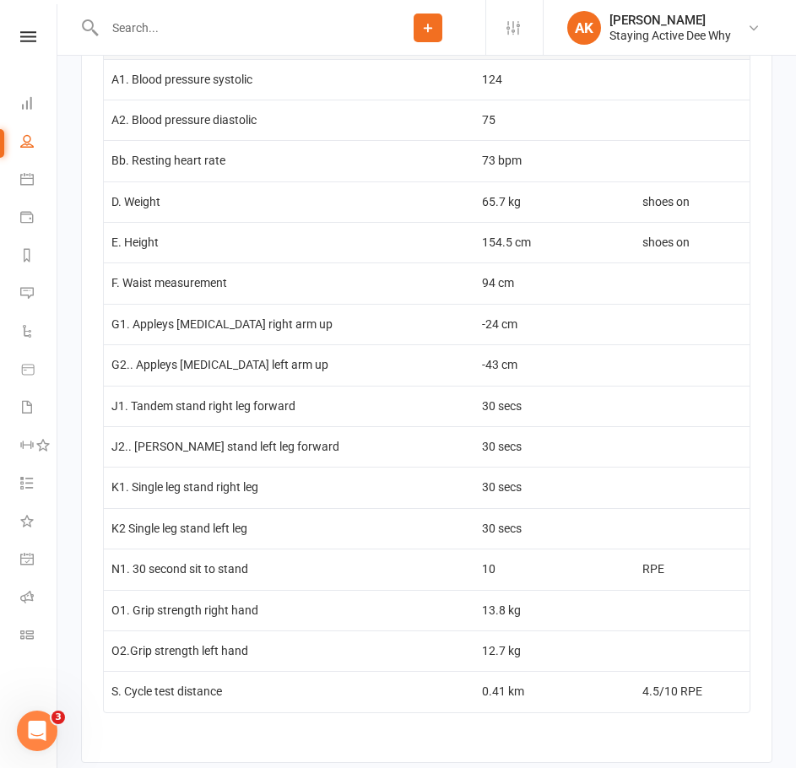
scroll to position [2533, 0]
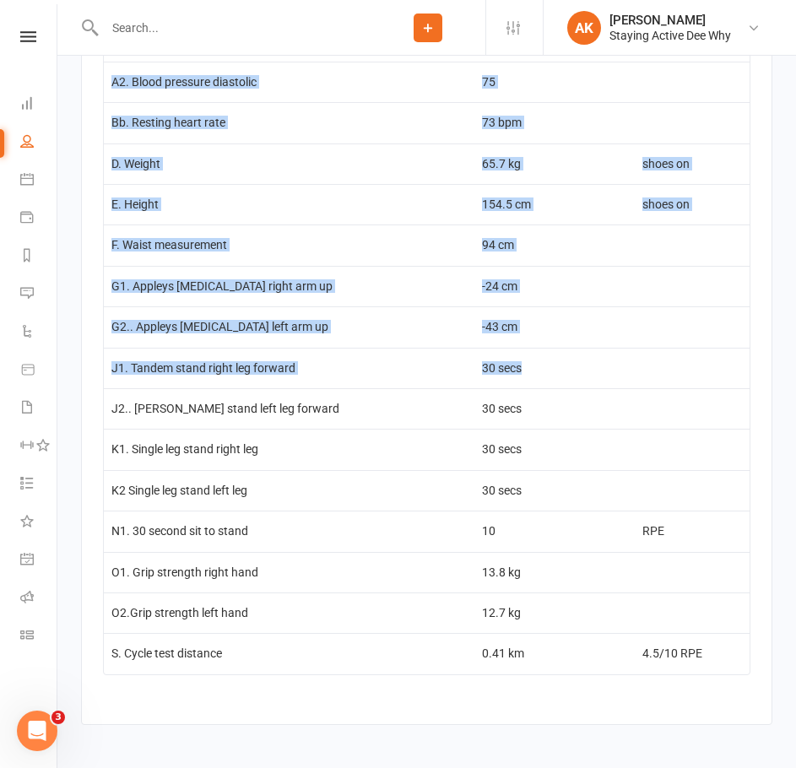
drag, startPoint x: 98, startPoint y: 292, endPoint x: 573, endPoint y: 389, distance: 485.1
click at [573, 389] on div "Activity Notes Comms Attendance Payments Waivers Tasks Automations Assessments …" at bounding box center [426, 201] width 691 height 1048
click at [573, 388] on td "30 secs" at bounding box center [554, 368] width 160 height 41
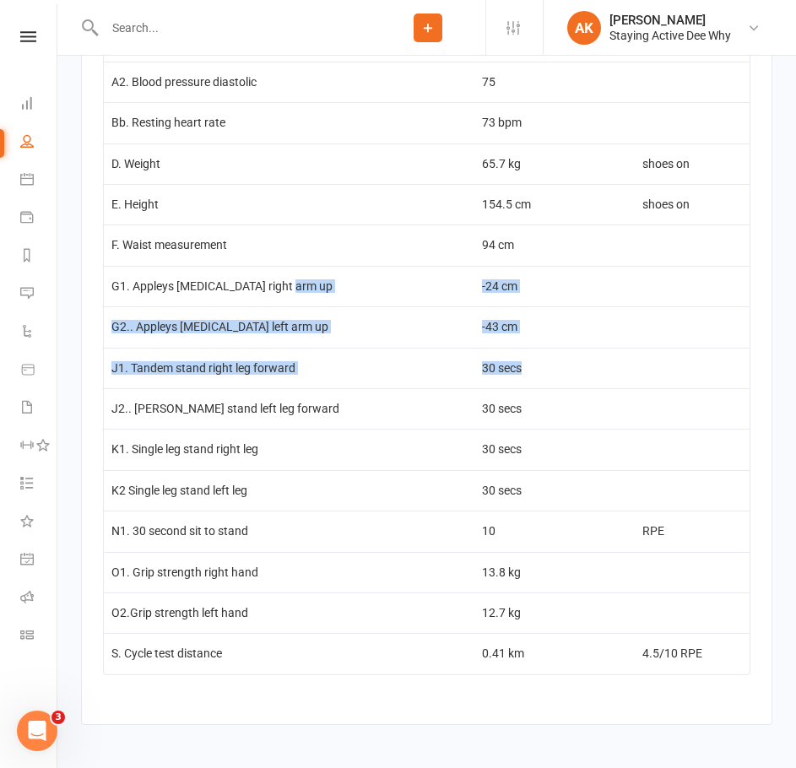
drag, startPoint x: 396, startPoint y: 339, endPoint x: 281, endPoint y: 302, distance: 120.7
click at [281, 302] on tbody "[DATE] [PERSON_NAME] Edit Delete A1. Blood pressure systolic 124 A2. Blood pres…" at bounding box center [427, 327] width 646 height 695
click at [281, 302] on td "G1. Appleys [MEDICAL_DATA] right arm up" at bounding box center [289, 286] width 371 height 41
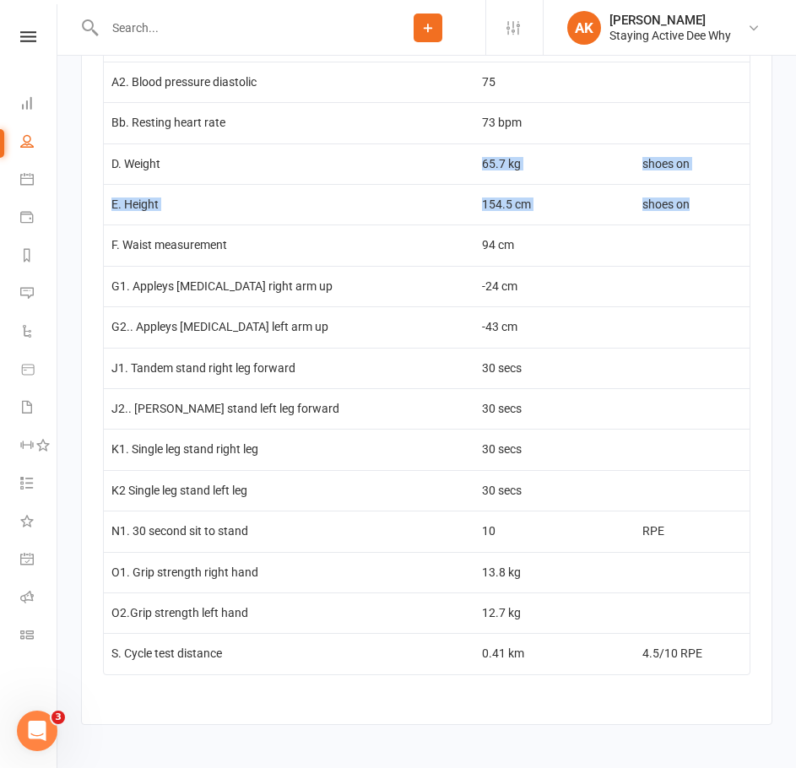
drag, startPoint x: 171, startPoint y: 186, endPoint x: 692, endPoint y: 223, distance: 522.2
click at [692, 223] on tbody "[DATE] [PERSON_NAME] Edit Delete A1. Blood pressure systolic 124 A2. Blood pres…" at bounding box center [427, 327] width 646 height 695
click at [692, 223] on td "shoes on" at bounding box center [692, 204] width 115 height 41
drag, startPoint x: 692, startPoint y: 223, endPoint x: 444, endPoint y: 159, distance: 256.4
click at [444, 159] on tbody "[DATE] [PERSON_NAME] Edit Delete A1. Blood pressure systolic 124 A2. Blood pres…" at bounding box center [427, 327] width 646 height 695
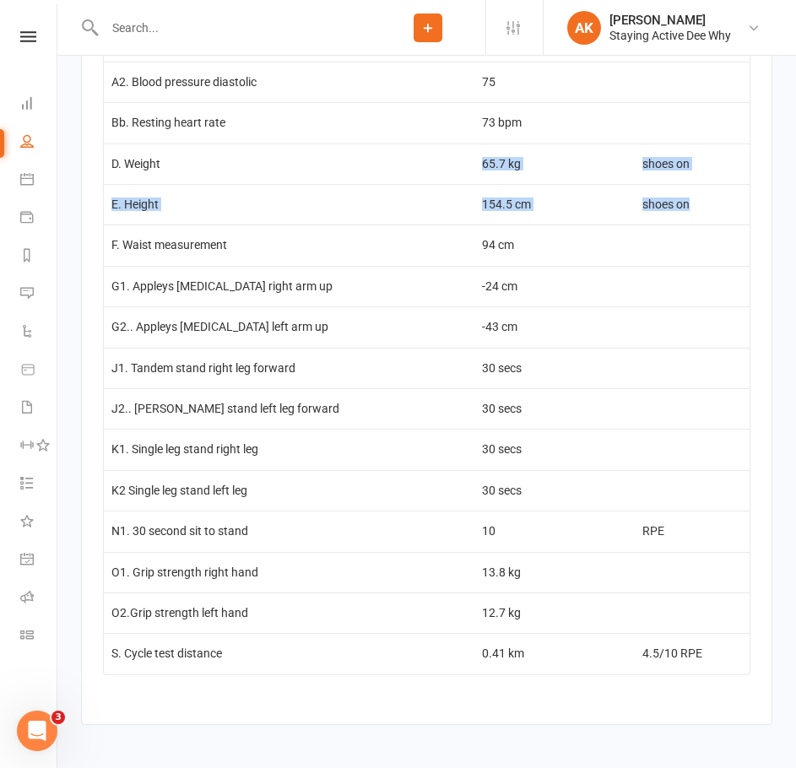
click at [444, 159] on td "D. Weight" at bounding box center [289, 164] width 371 height 41
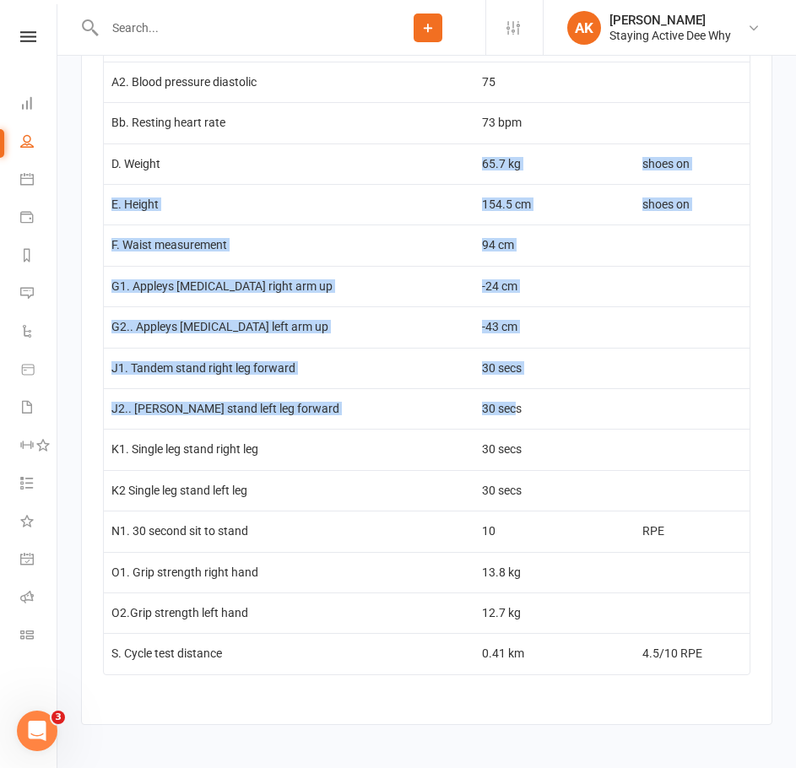
drag, startPoint x: 455, startPoint y: 175, endPoint x: 507, endPoint y: 436, distance: 266.7
click at [507, 436] on tbody "[DATE] [PERSON_NAME] Edit Delete A1. Blood pressure systolic 124 A2. Blood pres…" at bounding box center [427, 327] width 646 height 695
click at [507, 429] on td "30 secs" at bounding box center [554, 408] width 160 height 41
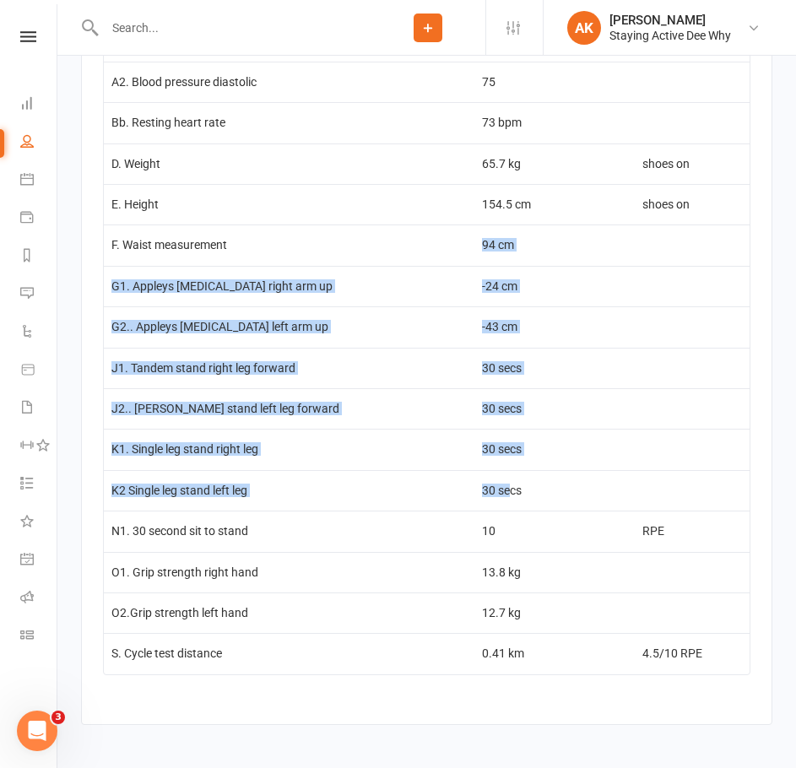
drag, startPoint x: 339, startPoint y: 252, endPoint x: 498, endPoint y: 501, distance: 296.5
click at [498, 501] on tbody "[DATE] [PERSON_NAME] Edit Delete A1. Blood pressure systolic 124 A2. Blood pres…" at bounding box center [427, 327] width 646 height 695
click at [498, 501] on td "30 secs" at bounding box center [554, 490] width 160 height 41
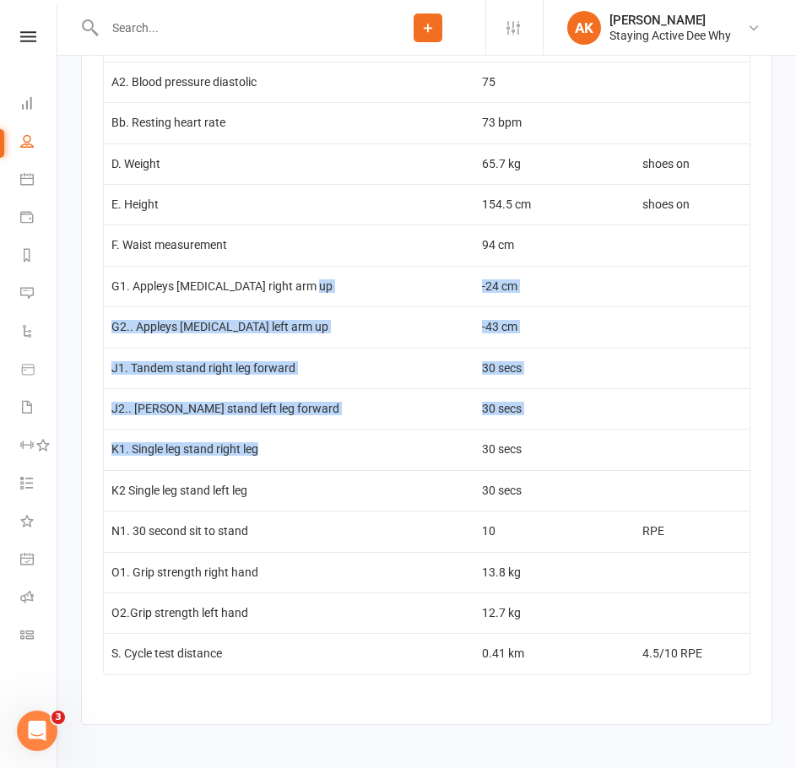
drag, startPoint x: 438, startPoint y: 460, endPoint x: 337, endPoint y: 287, distance: 200.5
click at [337, 287] on tbody "[DATE] [PERSON_NAME] Edit Delete A1. Blood pressure systolic 124 A2. Blood pres…" at bounding box center [427, 327] width 646 height 695
click at [337, 287] on td "G1. Appleys [MEDICAL_DATA] right arm up" at bounding box center [289, 286] width 371 height 41
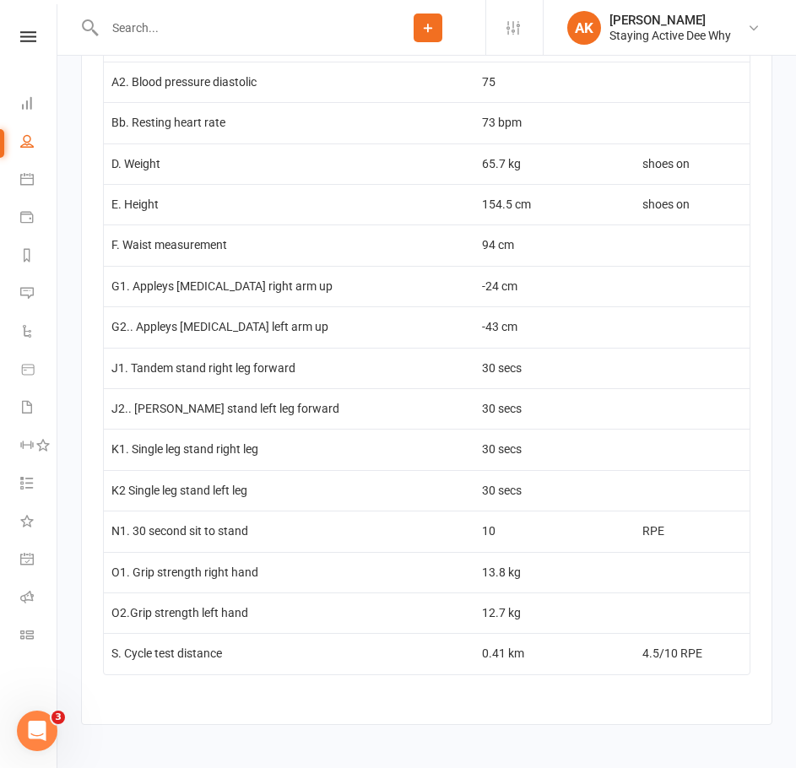
click at [344, 265] on td "F. Waist measurement" at bounding box center [289, 245] width 371 height 41
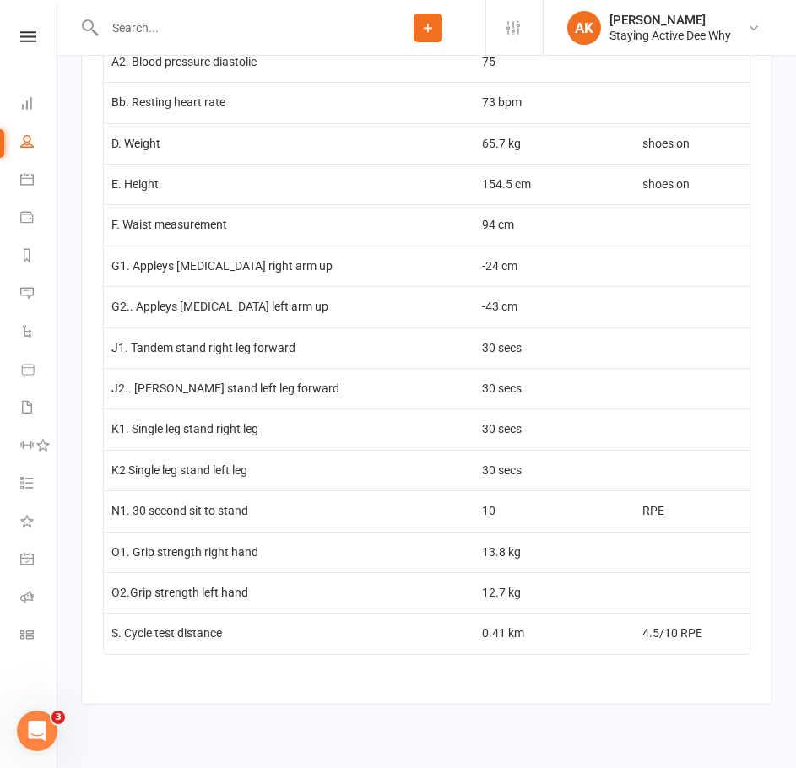
scroll to position [2589, 0]
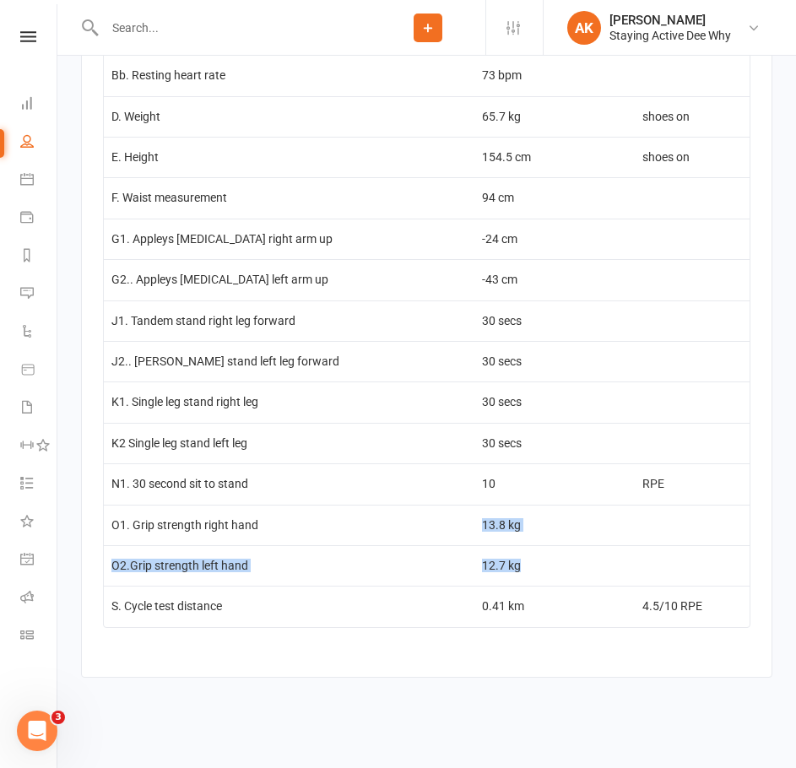
drag, startPoint x: 456, startPoint y: 522, endPoint x: 522, endPoint y: 570, distance: 81.6
click at [522, 570] on tbody "[DATE] [PERSON_NAME] Edit Delete A1. Blood pressure systolic 124 A2. Blood pres…" at bounding box center [427, 279] width 646 height 695
click at [522, 570] on td "12.7 kg" at bounding box center [554, 565] width 160 height 41
click at [548, 486] on td "10" at bounding box center [554, 483] width 160 height 41
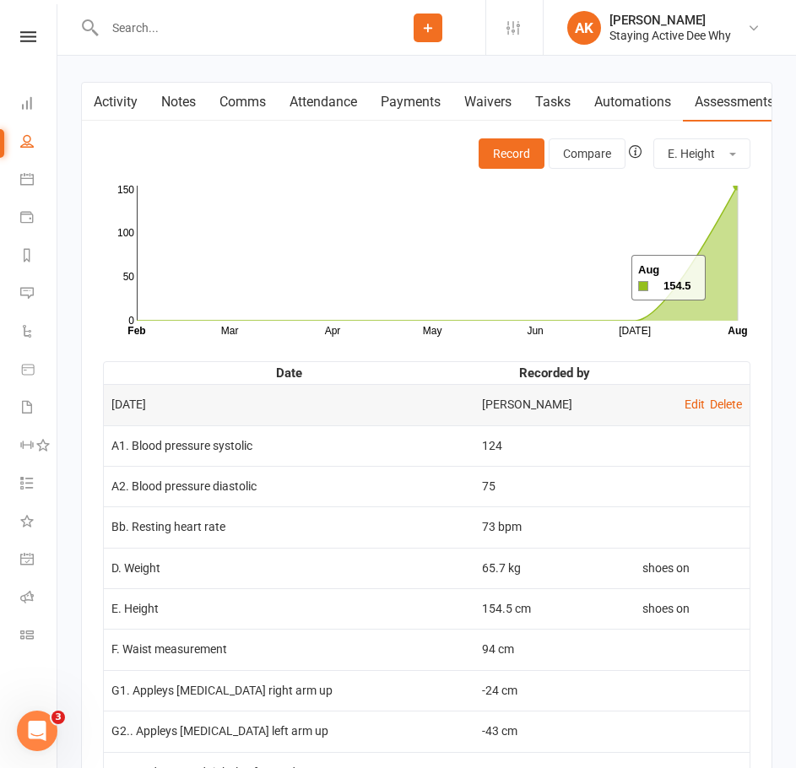
scroll to position [2082, 0]
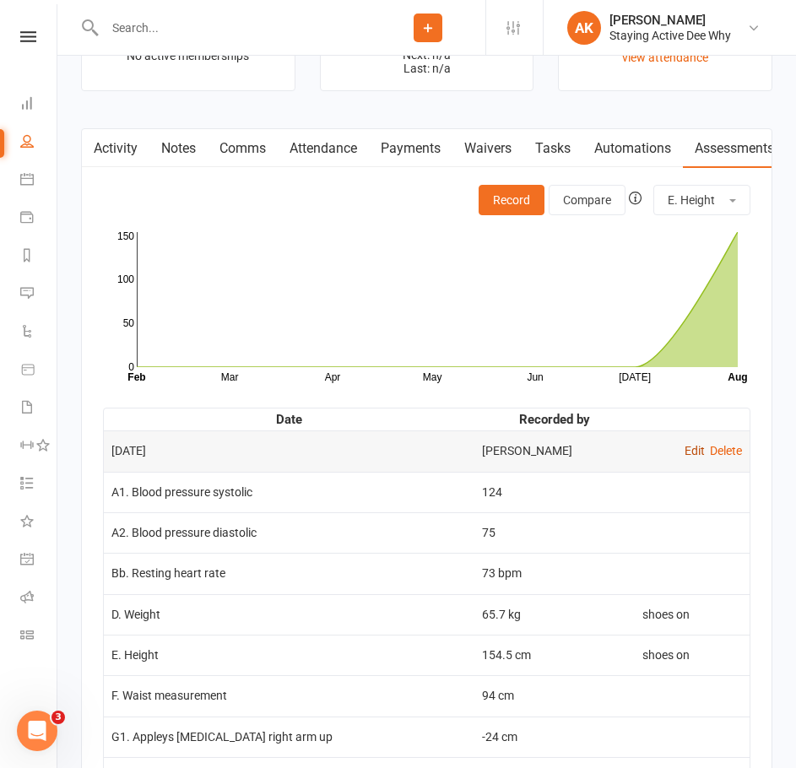
click at [690, 458] on link "Edit" at bounding box center [695, 451] width 20 height 14
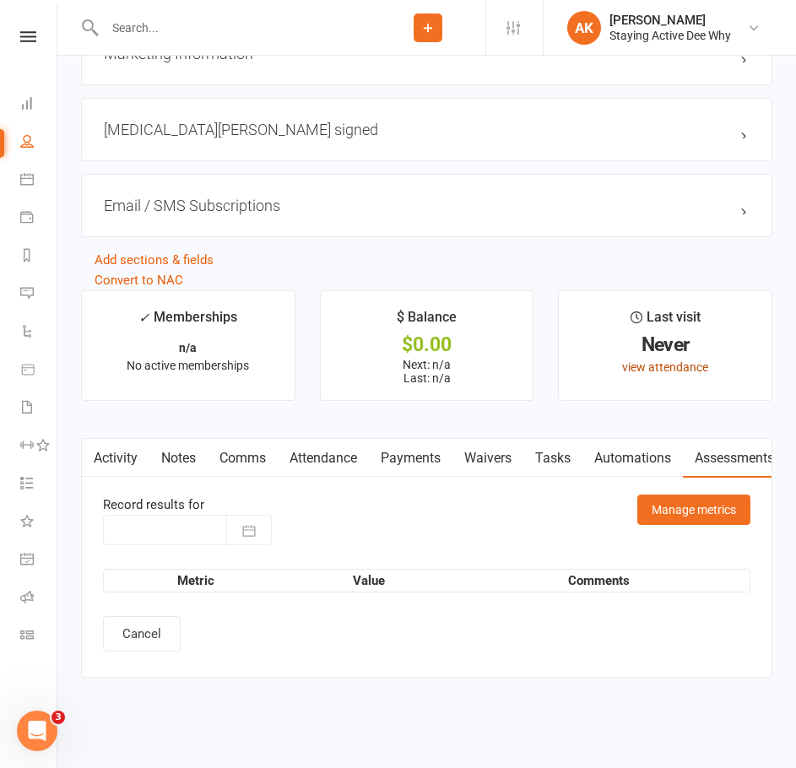
type input "[DATE]"
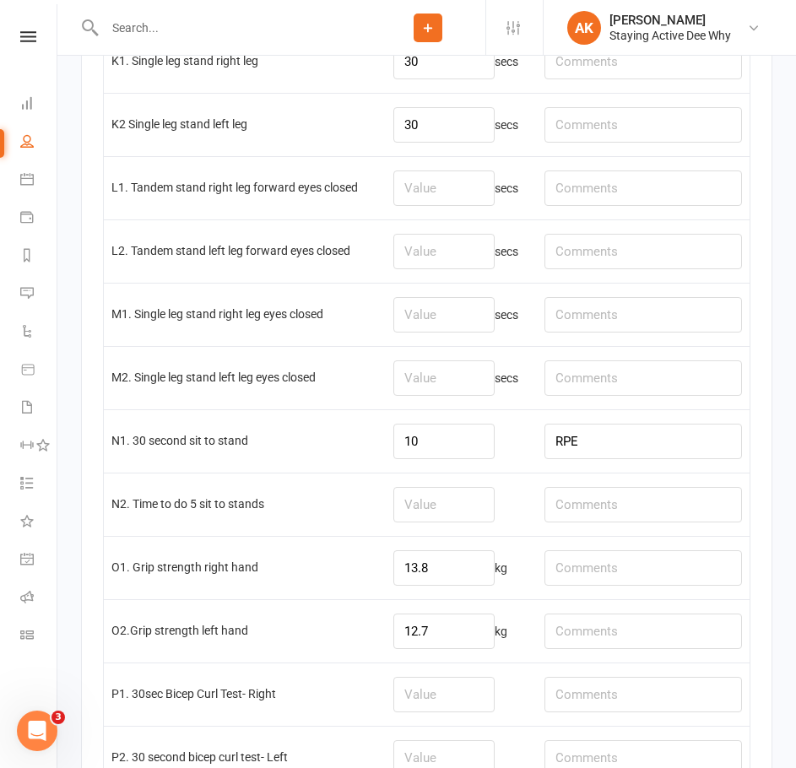
scroll to position [3348, 0]
click at [613, 431] on input "RPE" at bounding box center [644, 440] width 198 height 35
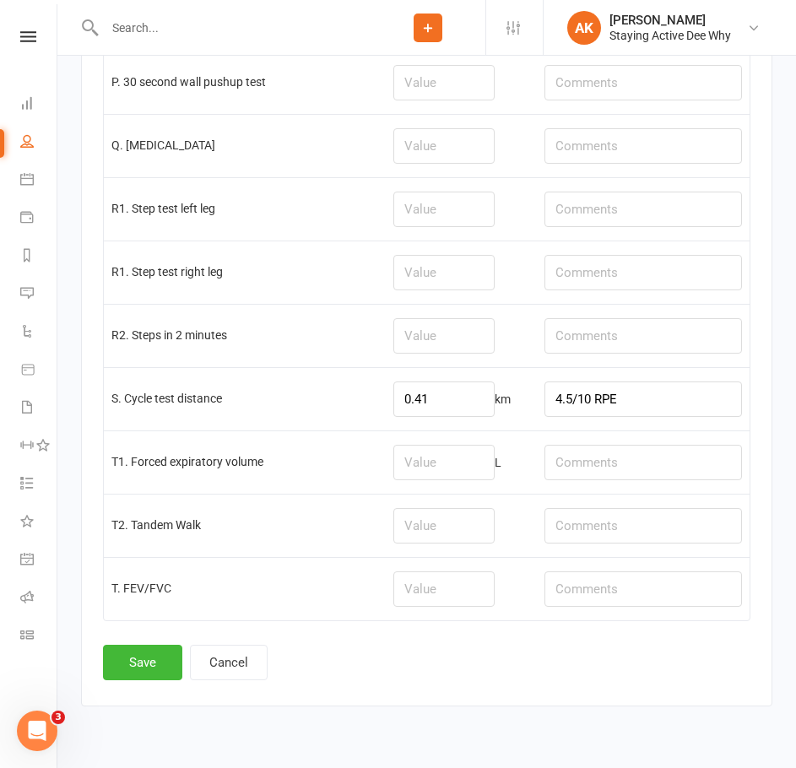
scroll to position [4123, 0]
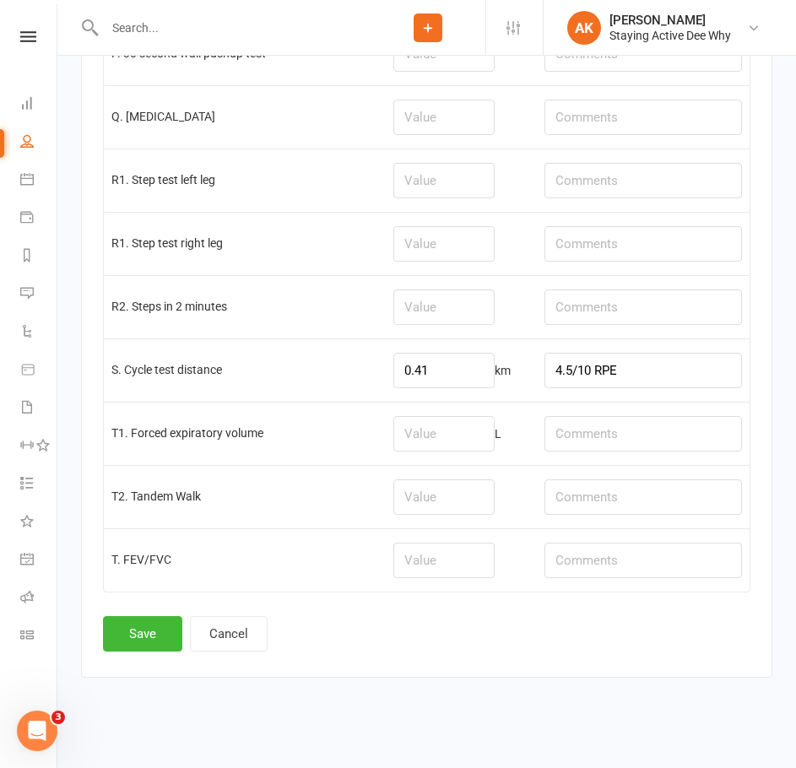
type input "RPE 4/10"
drag, startPoint x: 637, startPoint y: 371, endPoint x: 615, endPoint y: 373, distance: 22.1
click at [615, 373] on input "4.5/10 RPE" at bounding box center [644, 370] width 198 height 35
click at [568, 374] on input "4.5/10" at bounding box center [644, 370] width 198 height 35
paste input "RPE"
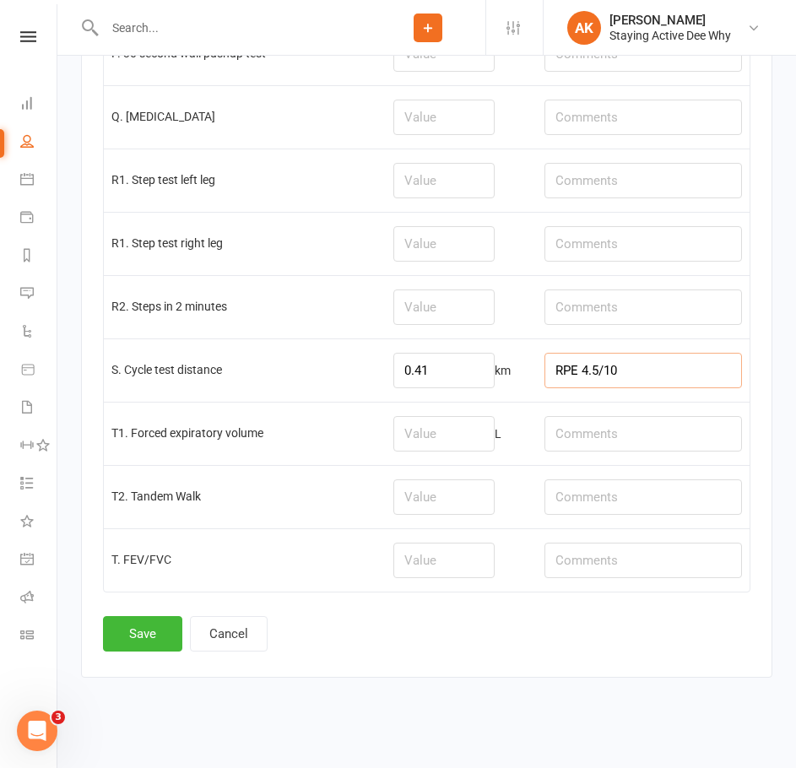
type input "RPE 4.5/10"
click at [154, 632] on button "Save" at bounding box center [142, 633] width 79 height 35
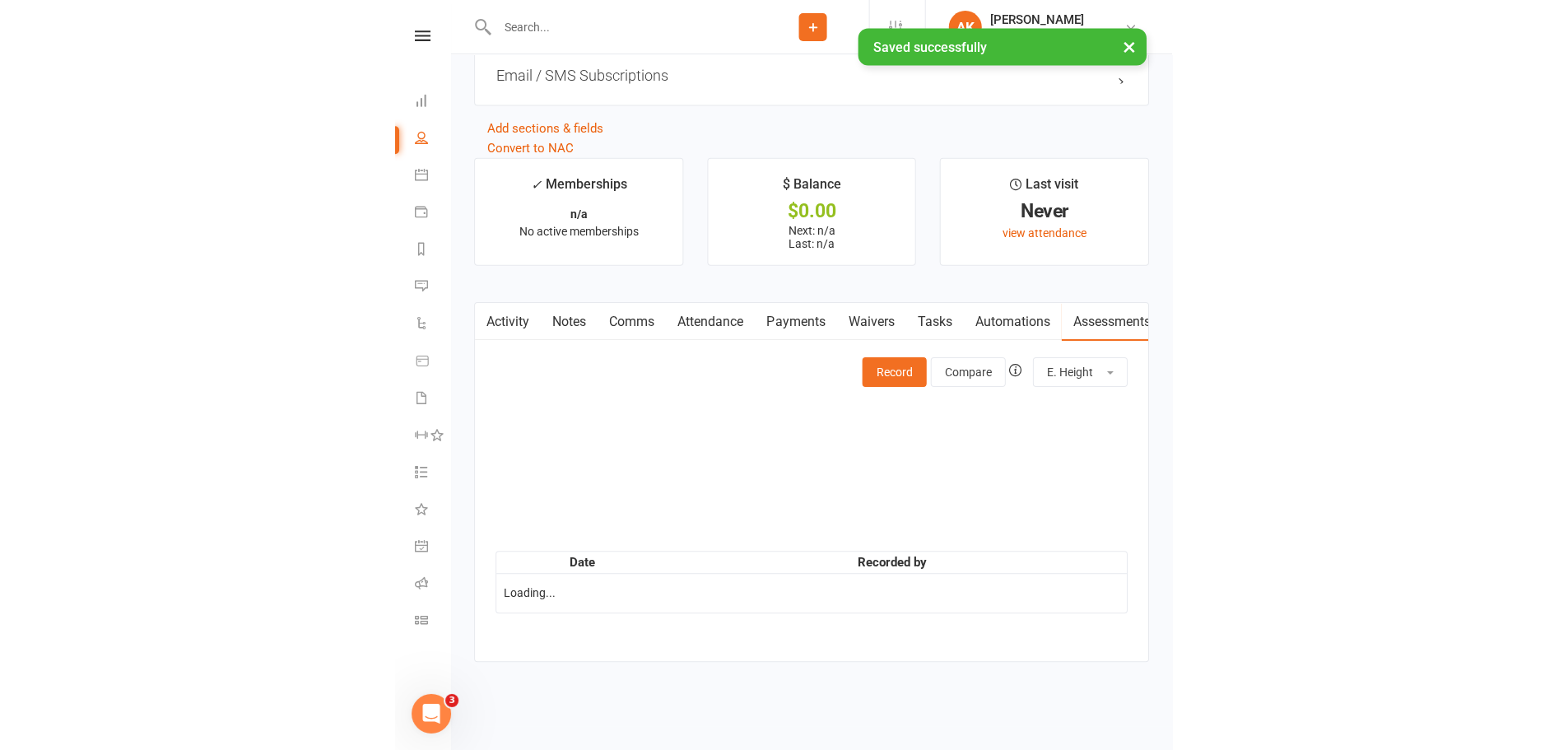
scroll to position [0, 0]
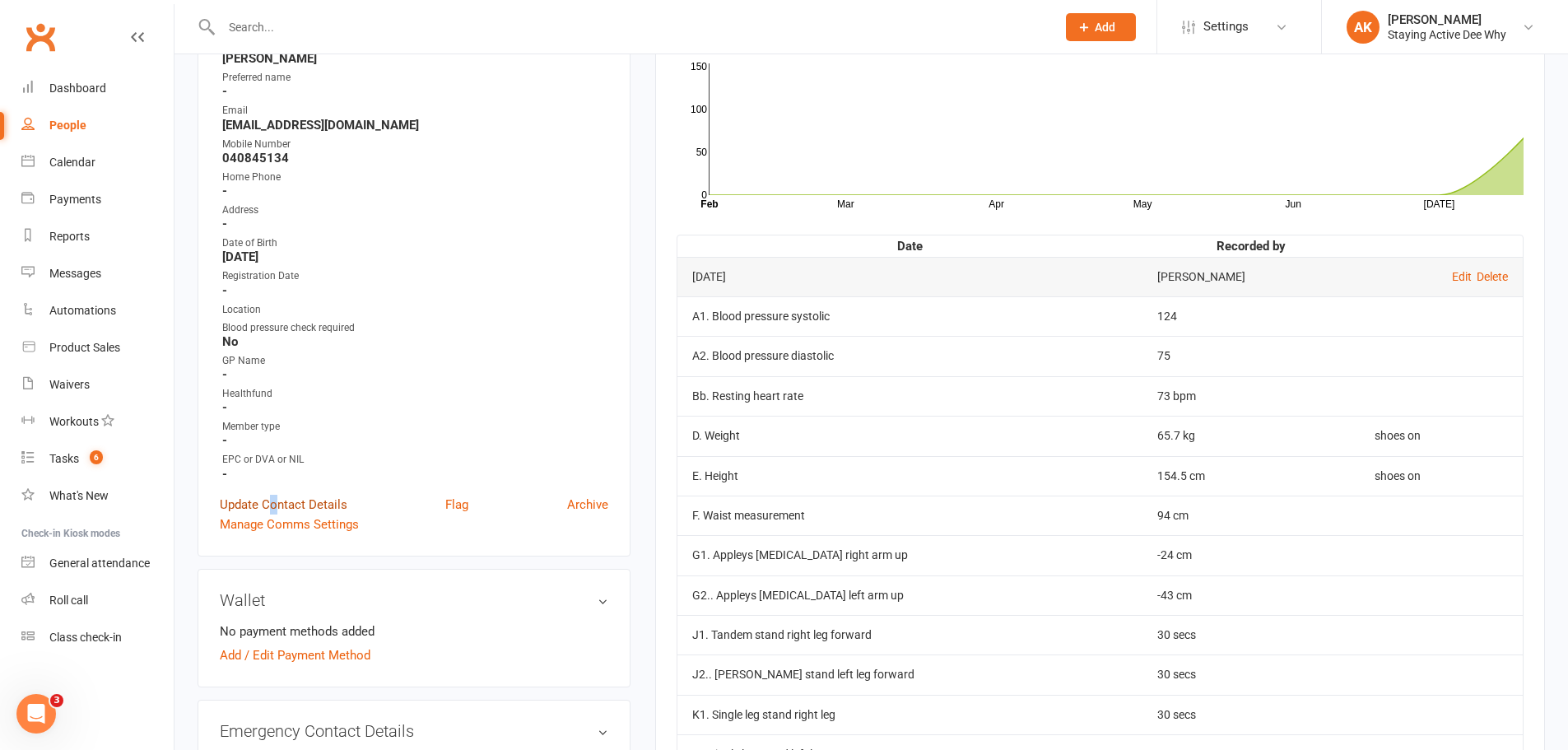
click at [274, 501] on link "Update Contact Details" at bounding box center [283, 504] width 128 height 20
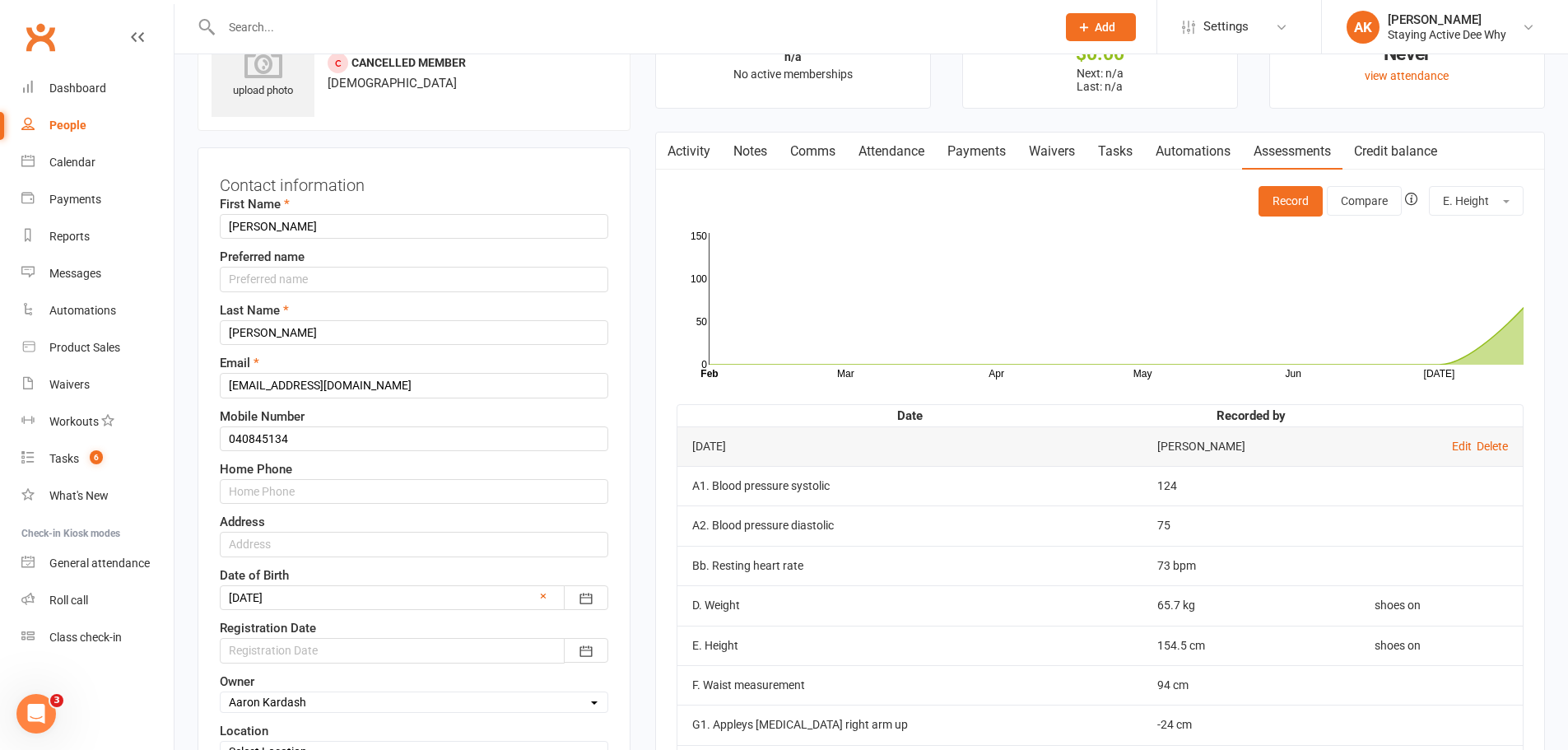
scroll to position [160, 0]
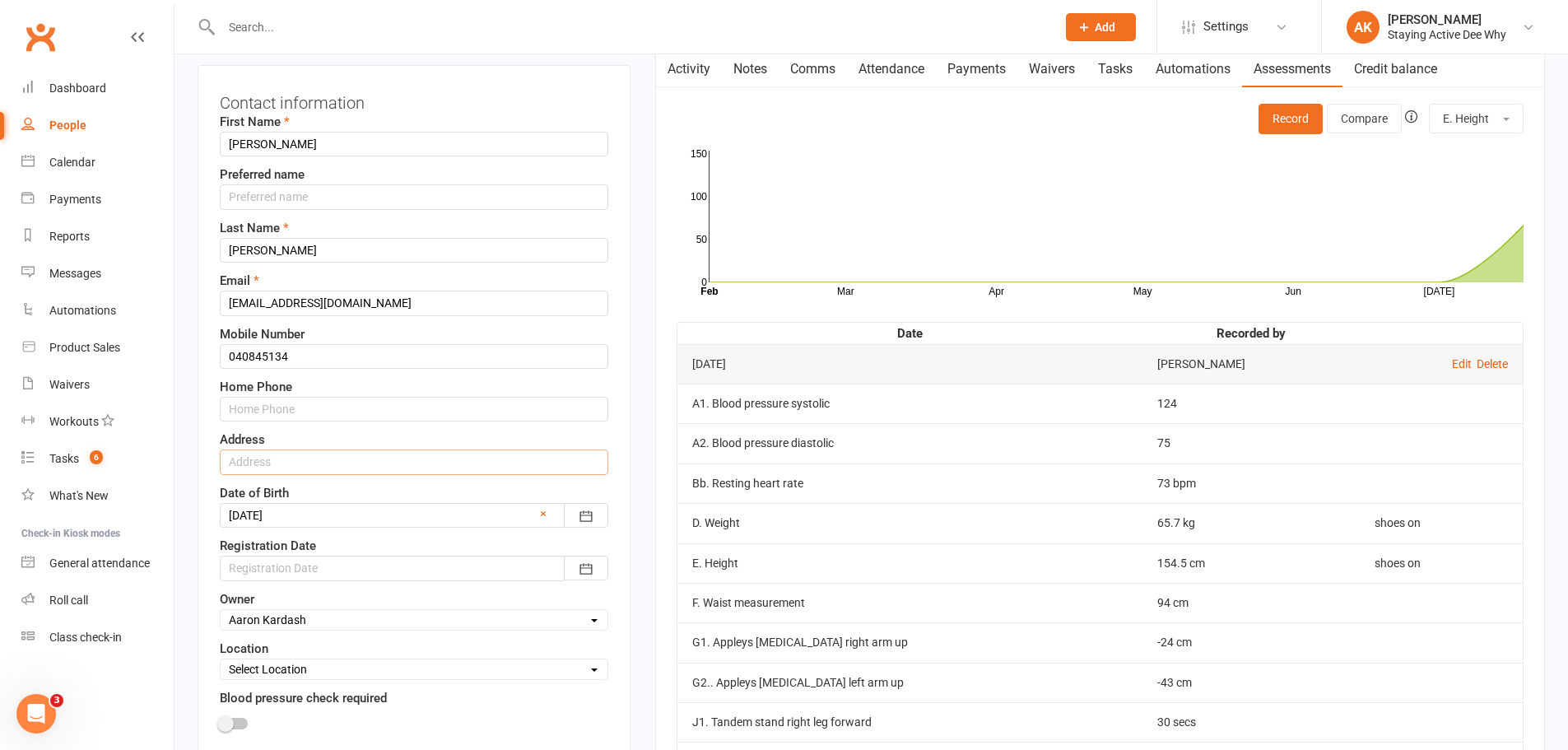
click at [319, 450] on input "text" at bounding box center [413, 461] width 388 height 24
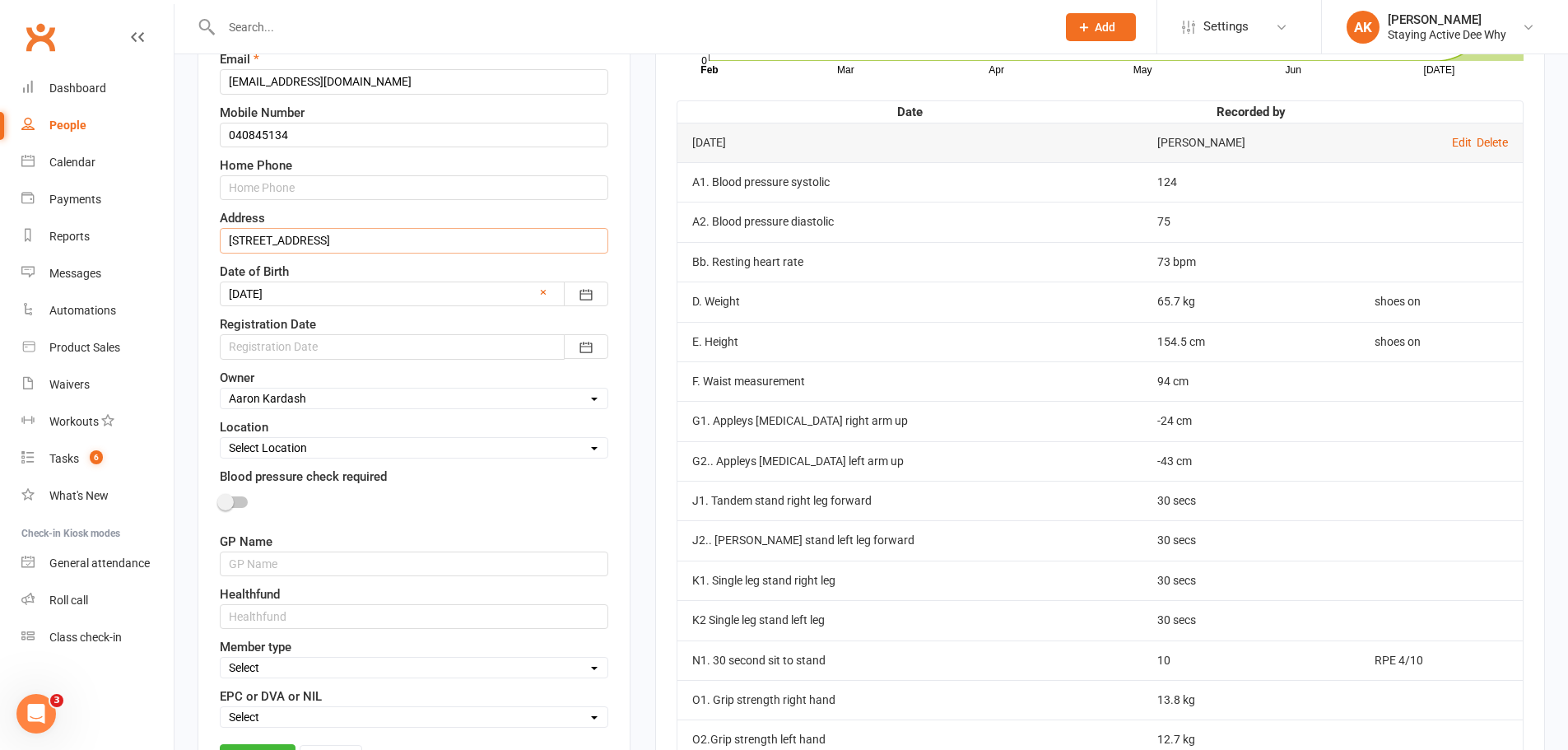
scroll to position [407, 0]
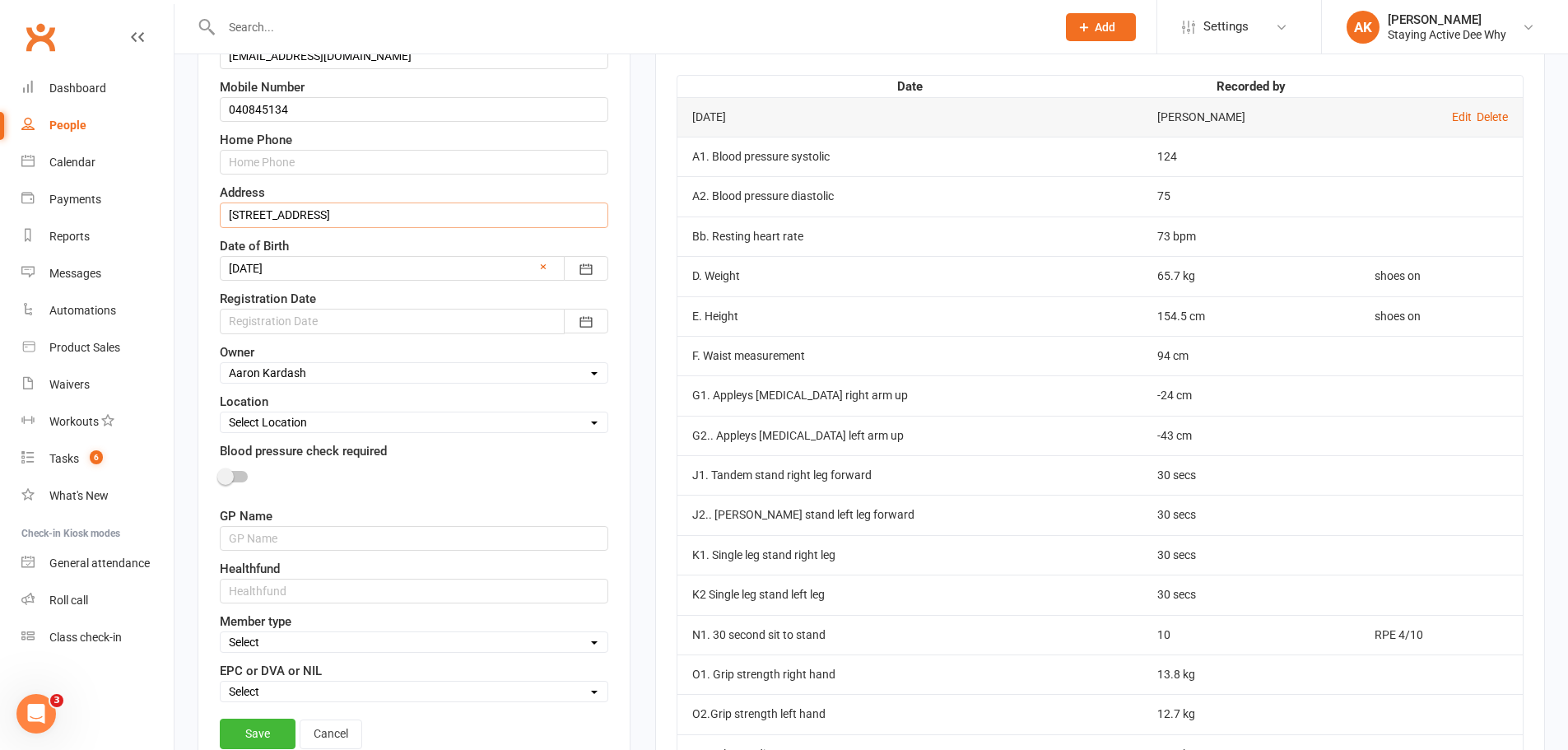
type input "[STREET_ADDRESS]"
click at [343, 322] on div at bounding box center [413, 321] width 388 height 24
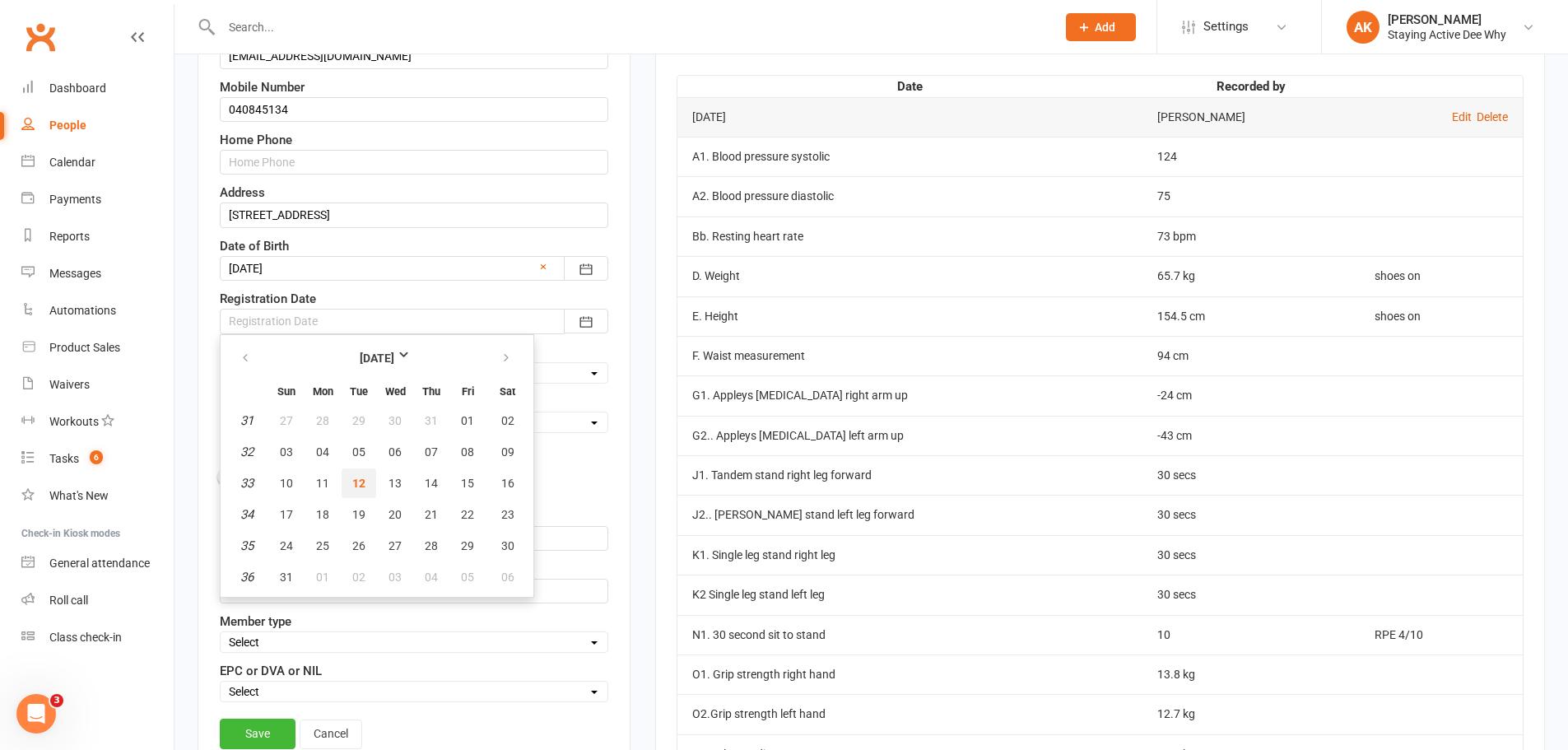
click at [362, 480] on span "12" at bounding box center [359, 484] width 14 height 14
type input "[DATE]"
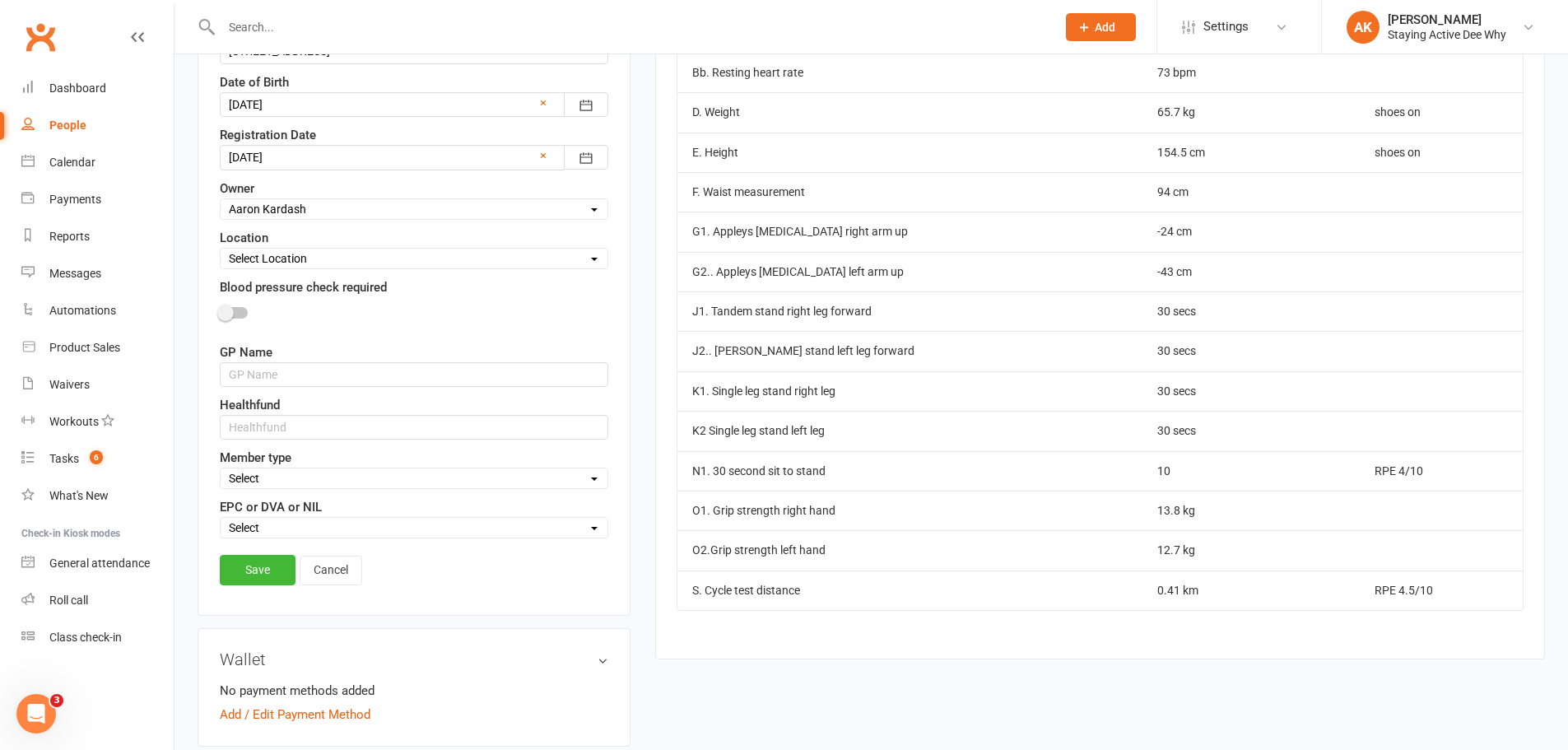
scroll to position [572, 0]
click at [355, 421] on input "text" at bounding box center [413, 426] width 388 height 24
type input "HCF"
click at [267, 562] on link "Save" at bounding box center [257, 569] width 76 height 29
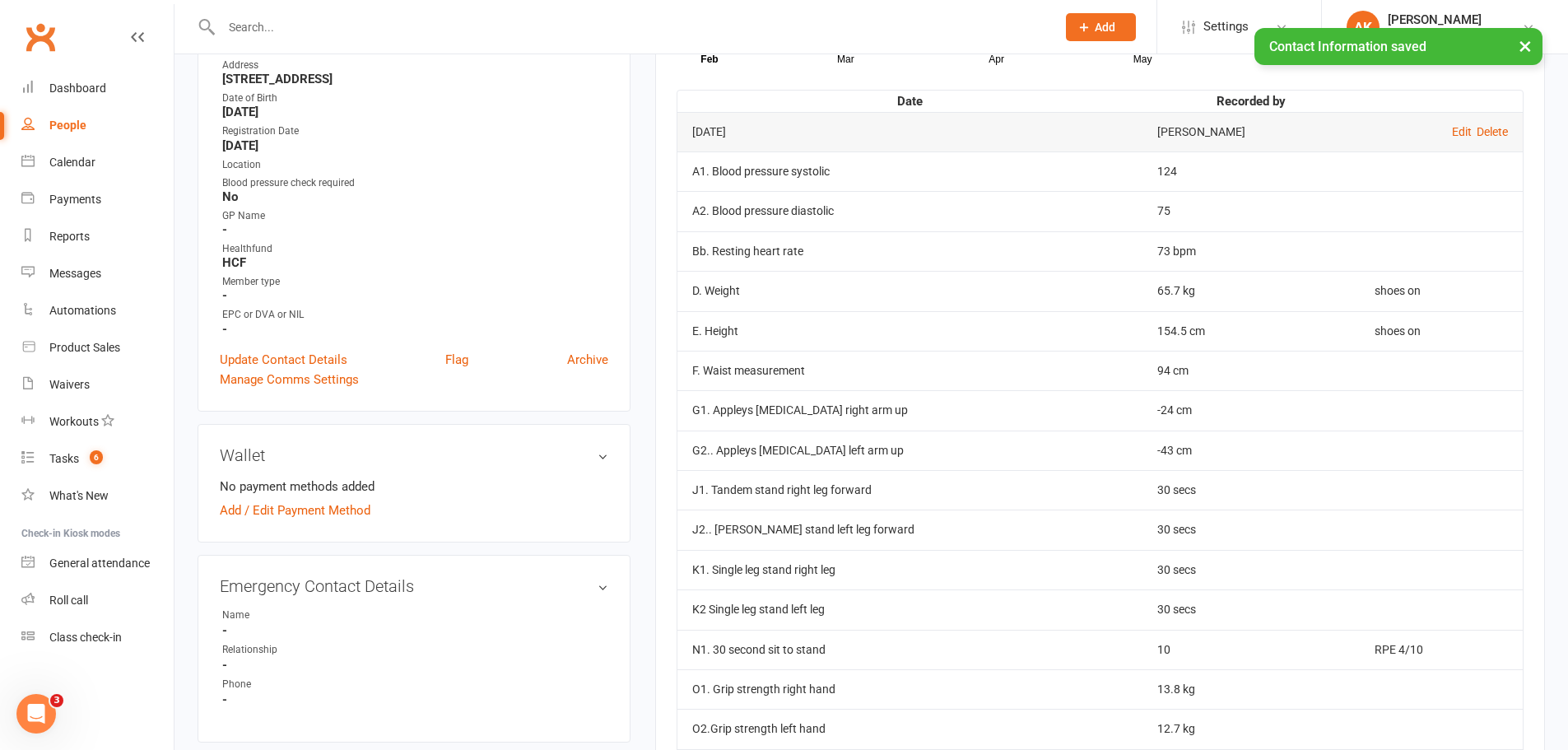
scroll to position [77, 0]
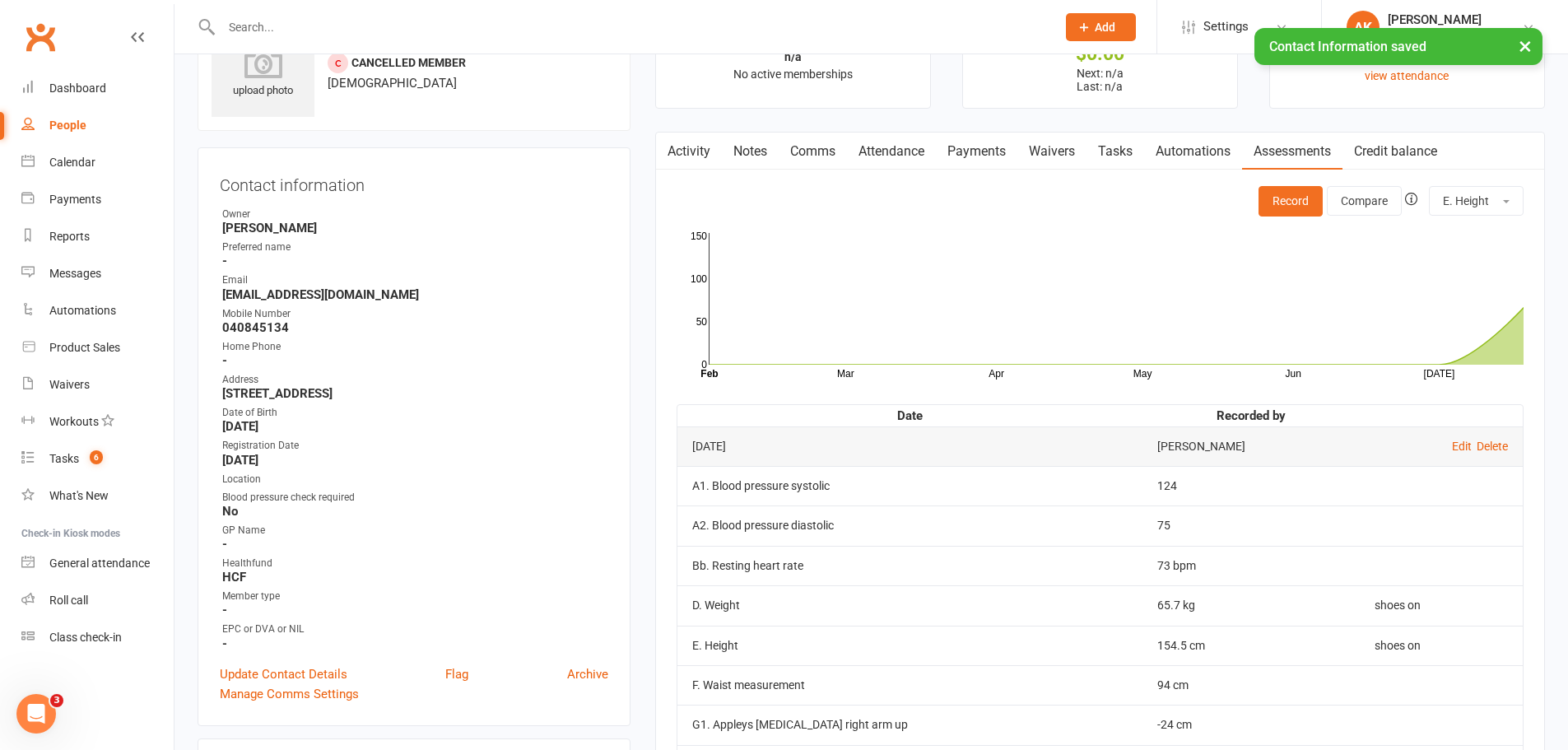
drag, startPoint x: 420, startPoint y: 386, endPoint x: 198, endPoint y: 395, distance: 222.2
click at [198, 395] on div "Contact information Owner [PERSON_NAME] Preferred name - Email [EMAIL_ADDRESS][…" at bounding box center [414, 437] width 433 height 579
copy strong "[STREET_ADDRESS]"
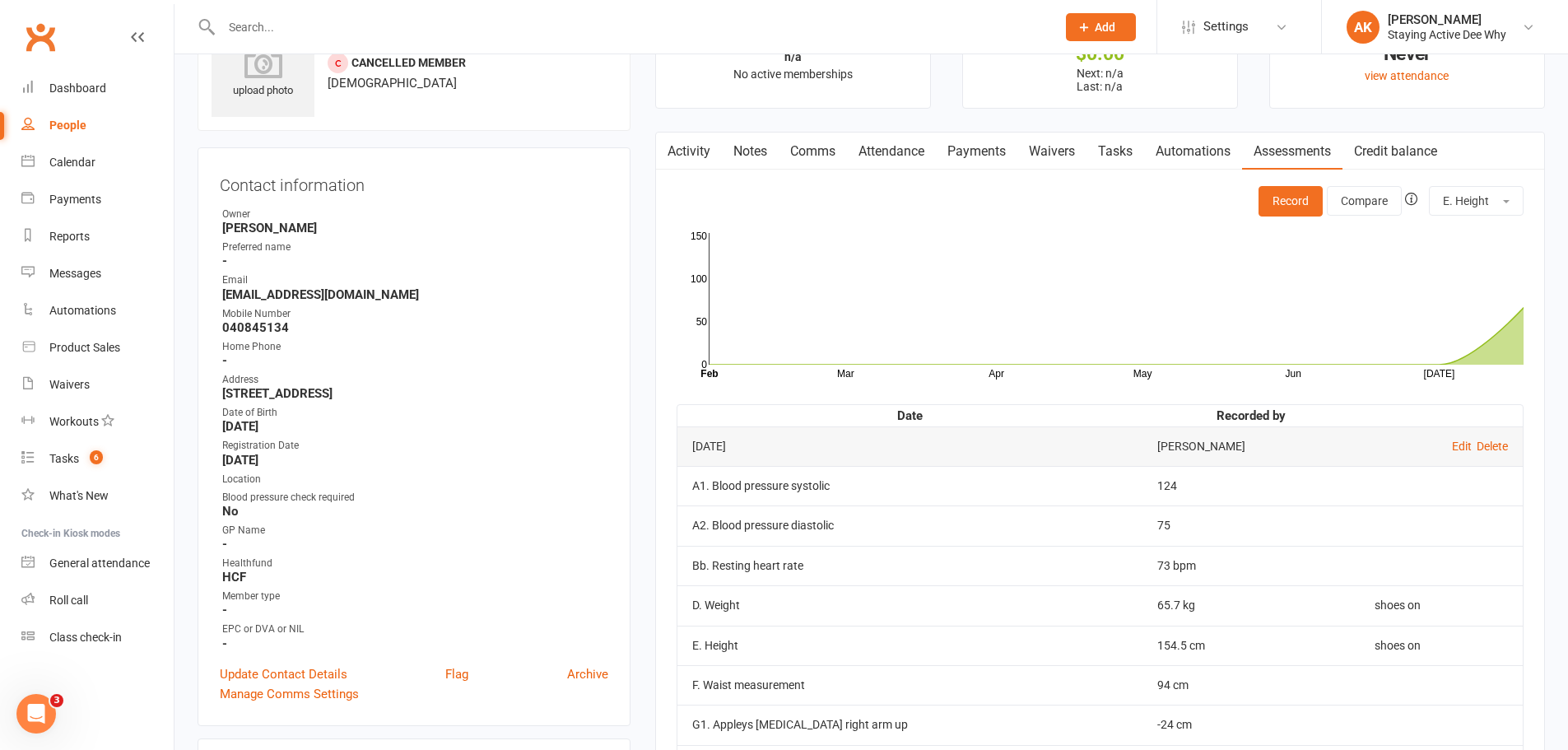
click at [527, 201] on div "Contact information Owner [PERSON_NAME] Preferred name - Email [EMAIL_ADDRESS][…" at bounding box center [414, 437] width 433 height 579
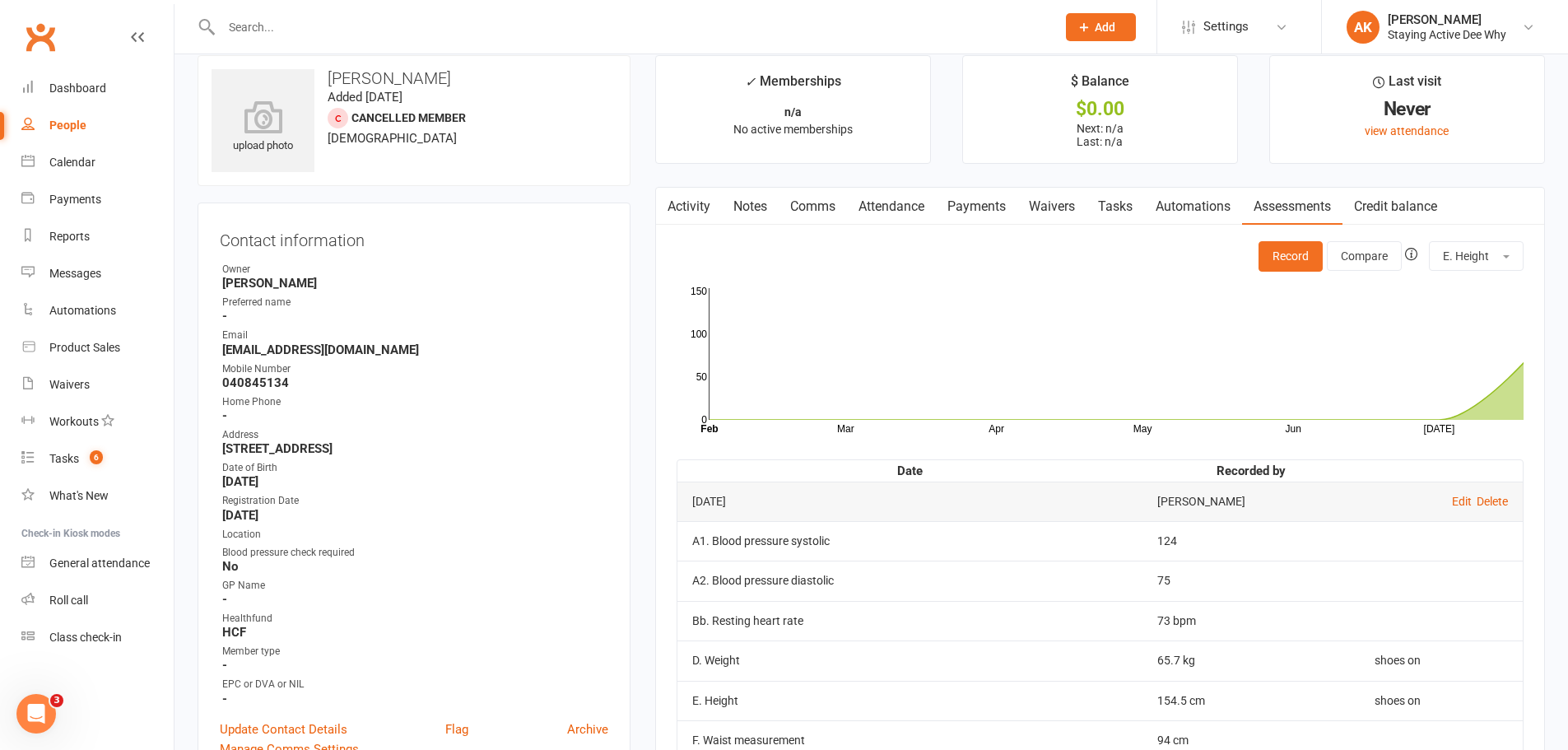
scroll to position [0, 0]
